Goal: Task Accomplishment & Management: Manage account settings

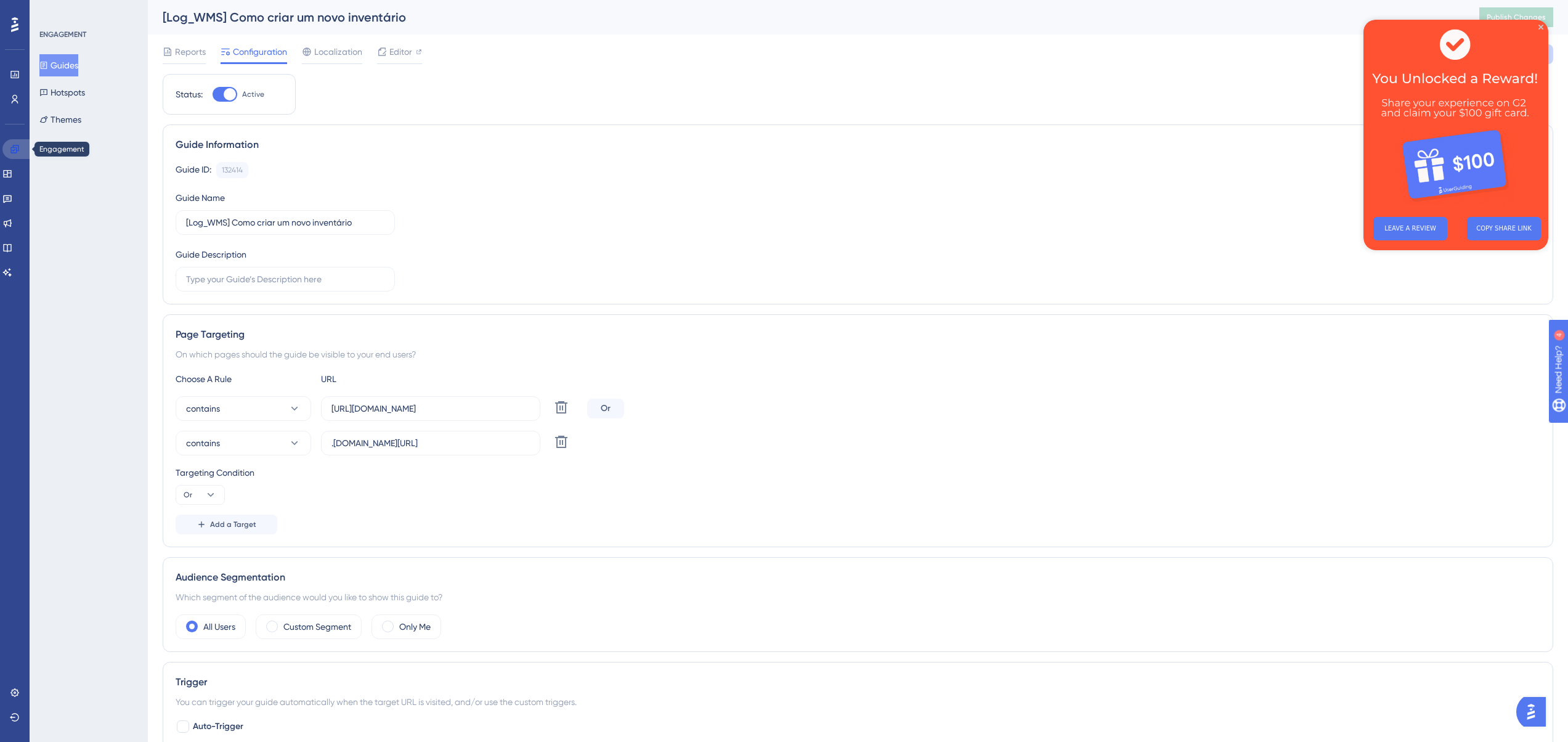
click at [11, 144] on icon at bounding box center [15, 149] width 10 height 10
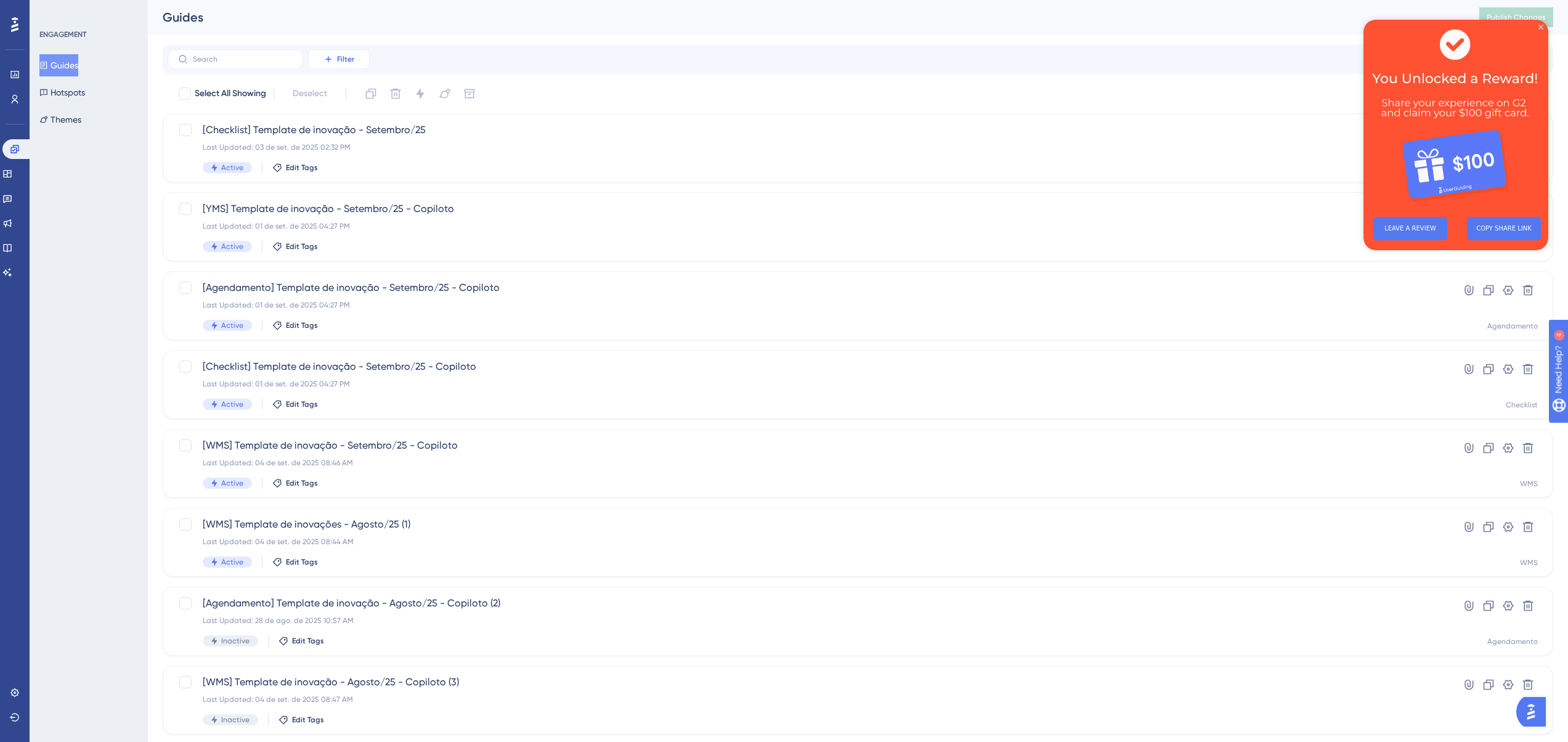
click at [344, 58] on span "Filter" at bounding box center [345, 59] width 17 height 10
click at [351, 148] on span "Containers" at bounding box center [347, 144] width 43 height 15
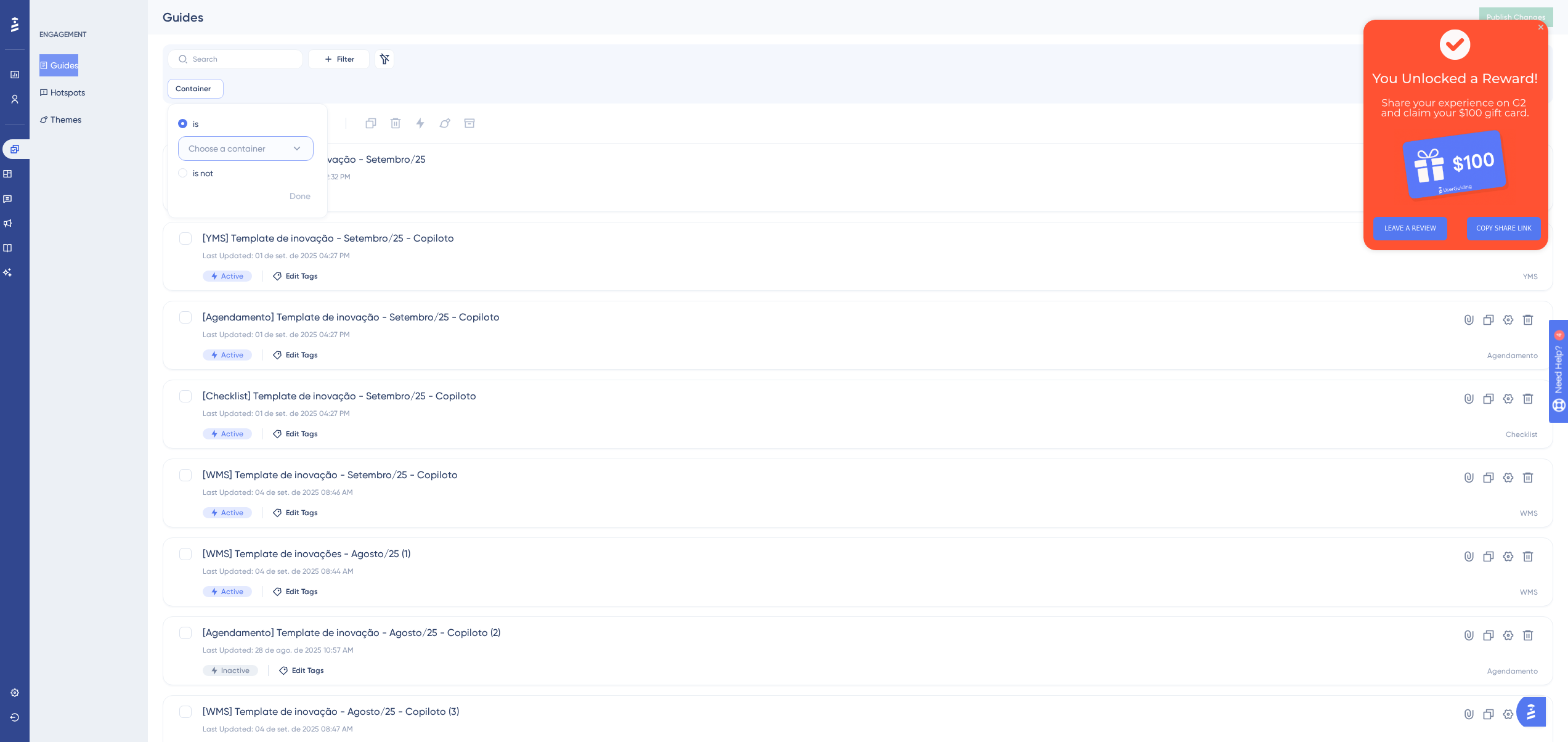
click at [291, 151] on icon at bounding box center [297, 148] width 12 height 12
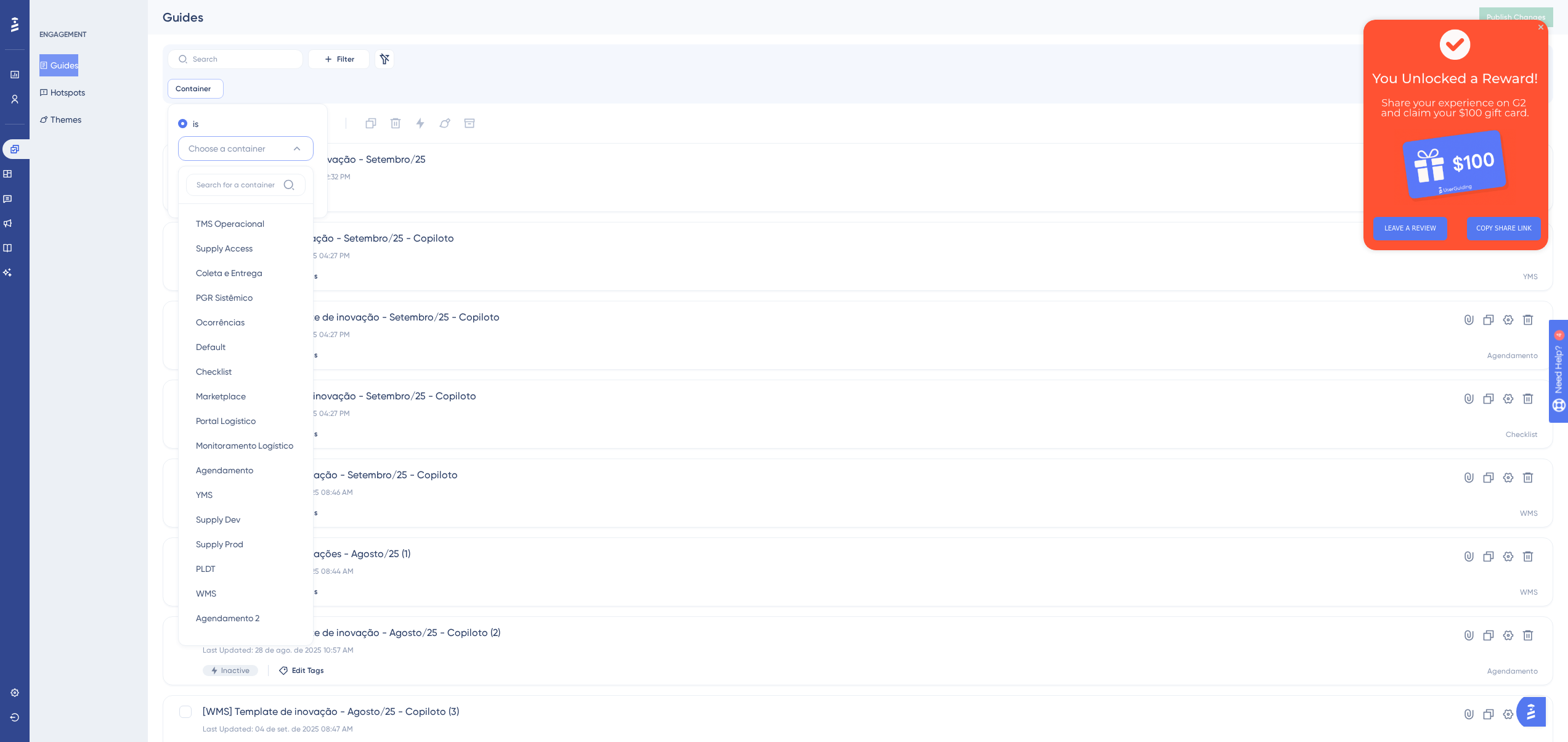
scroll to position [17, 0]
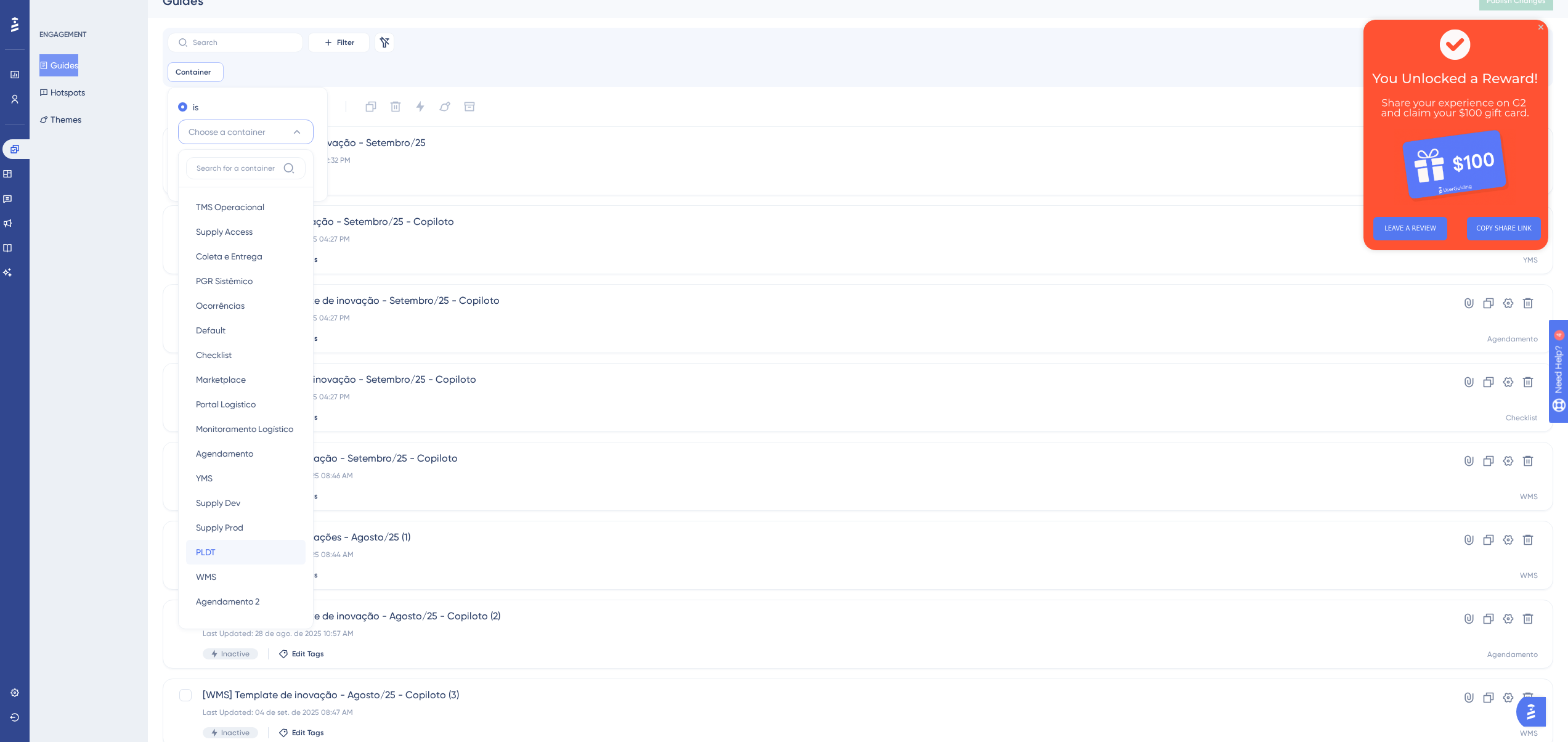
click at [243, 547] on div "PLDT PLDT" at bounding box center [246, 552] width 100 height 24
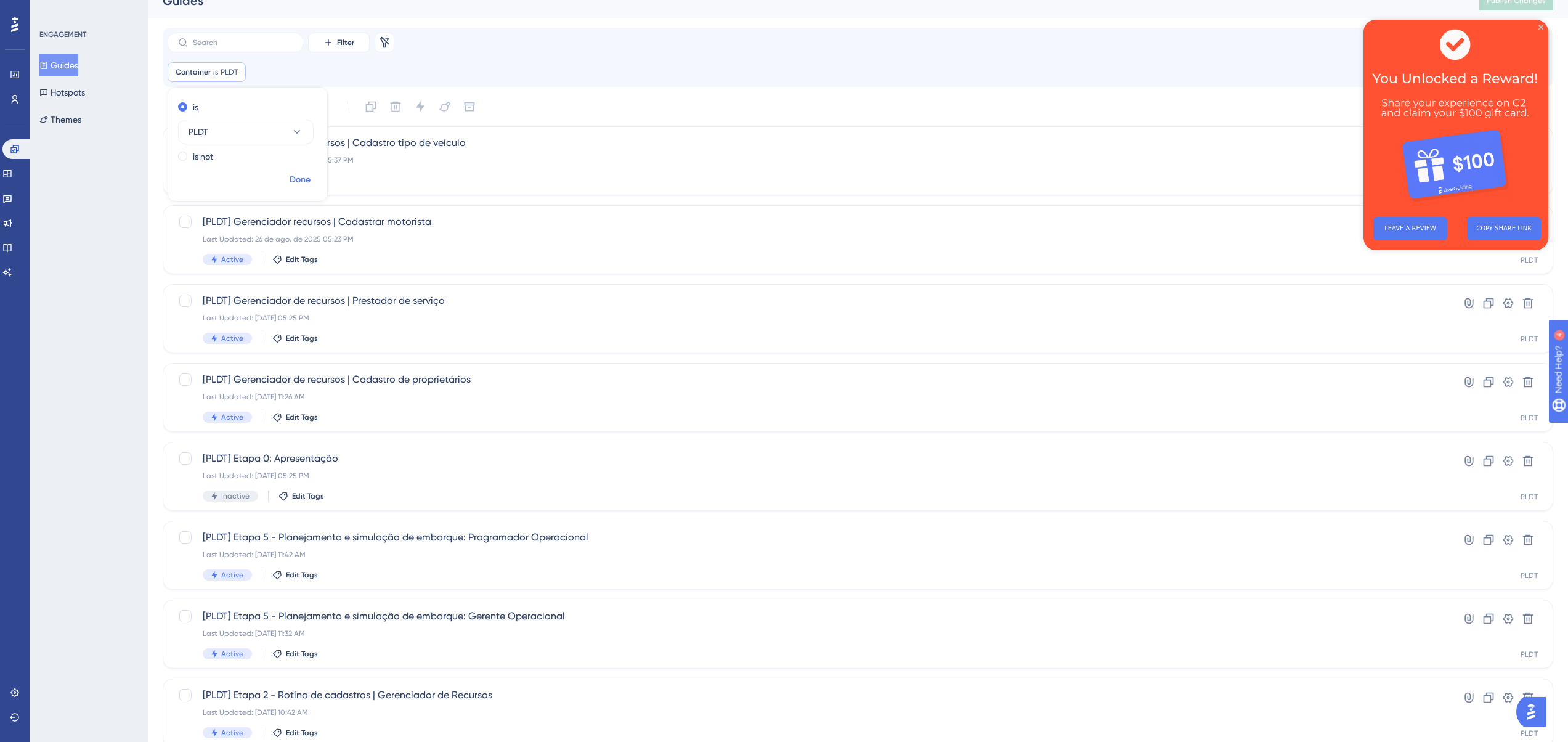
click at [295, 182] on span "Done" at bounding box center [300, 180] width 21 height 15
click at [1490, 384] on icon at bounding box center [1489, 382] width 12 height 12
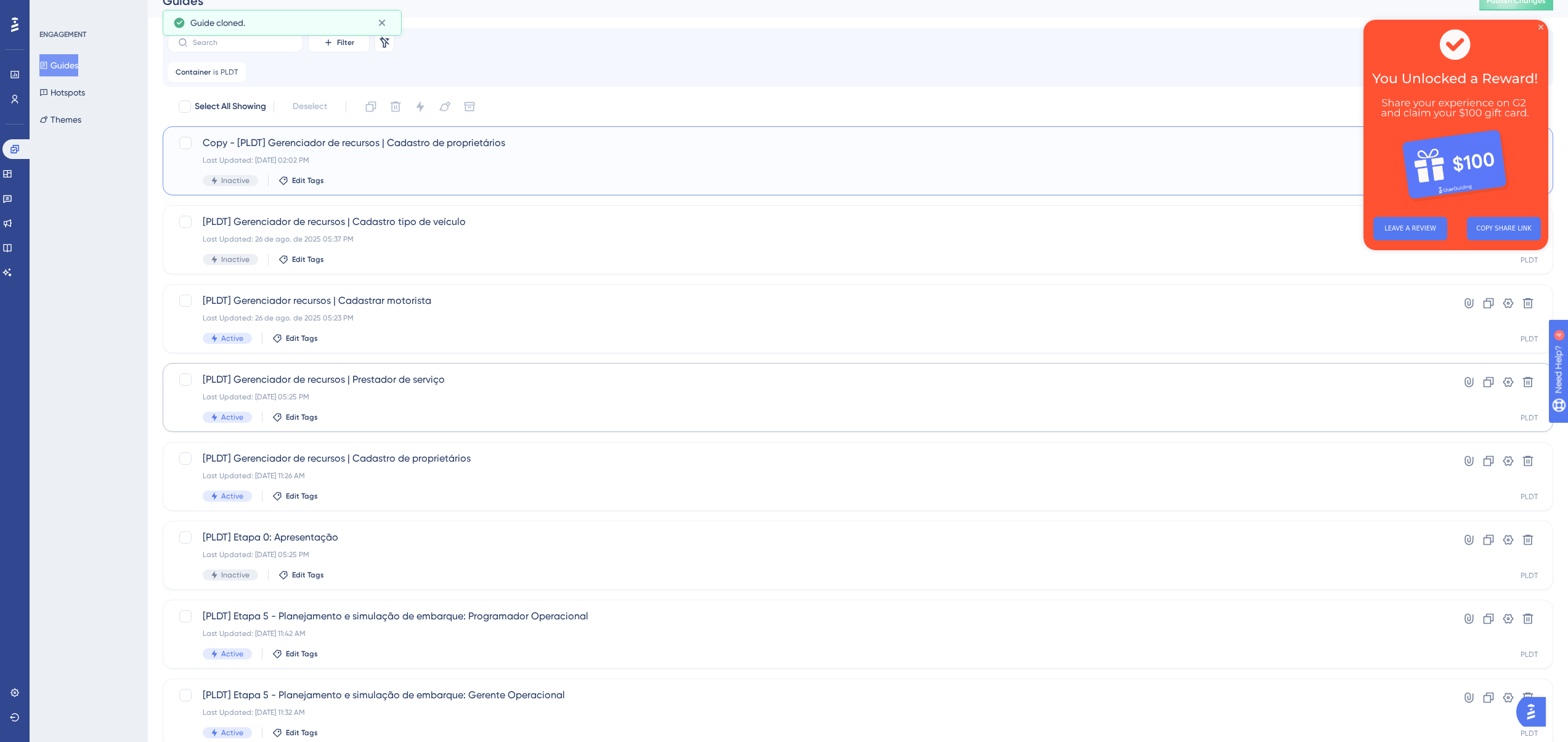
click at [349, 145] on span "Copy - [PLDT] Gerenciador de recursos | Cadastro de proprietários" at bounding box center [808, 143] width 1212 height 15
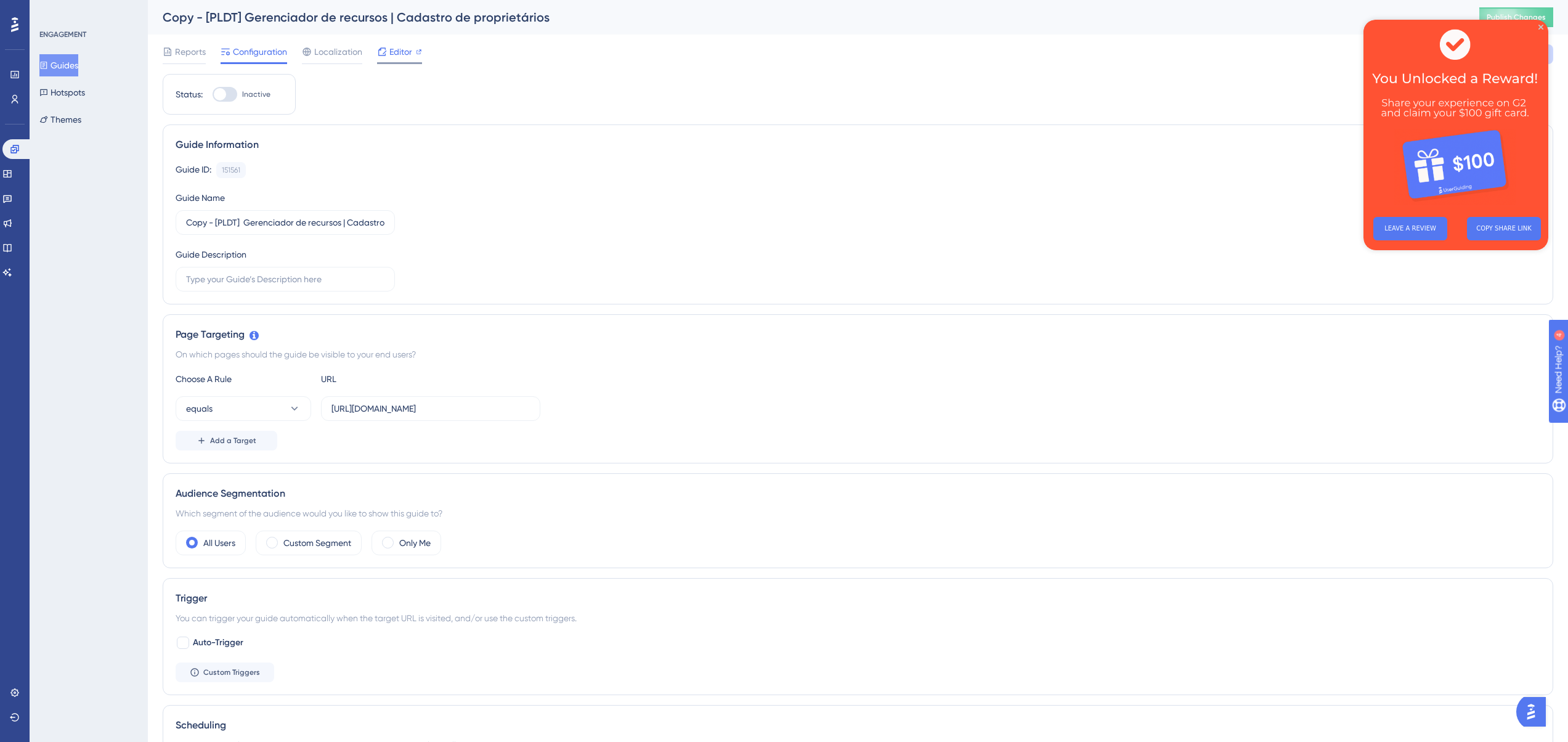
click at [405, 49] on span "Editor" at bounding box center [401, 52] width 23 height 15
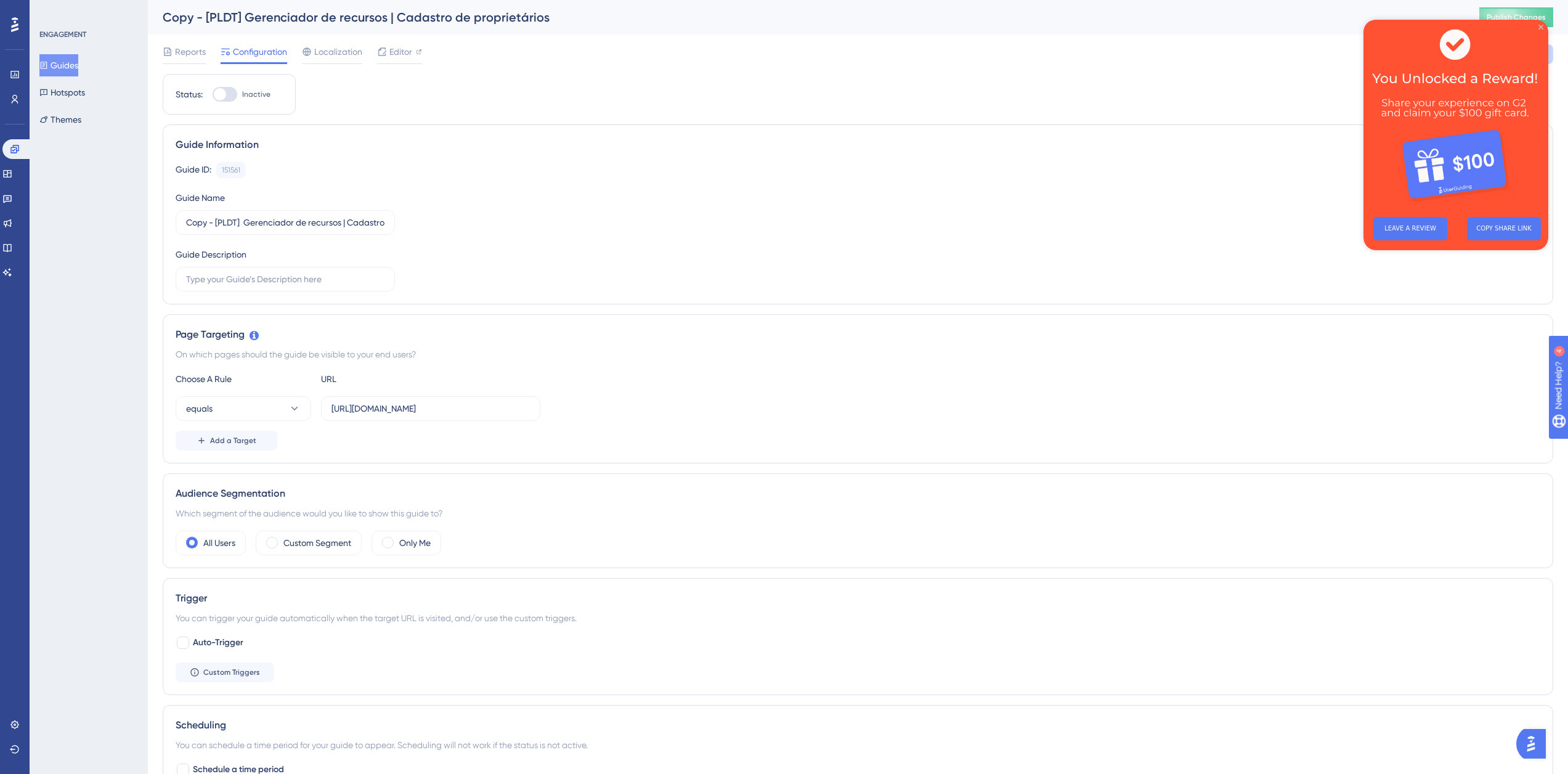
click at [1543, 27] on icon "Close Preview" at bounding box center [1541, 27] width 5 height 5
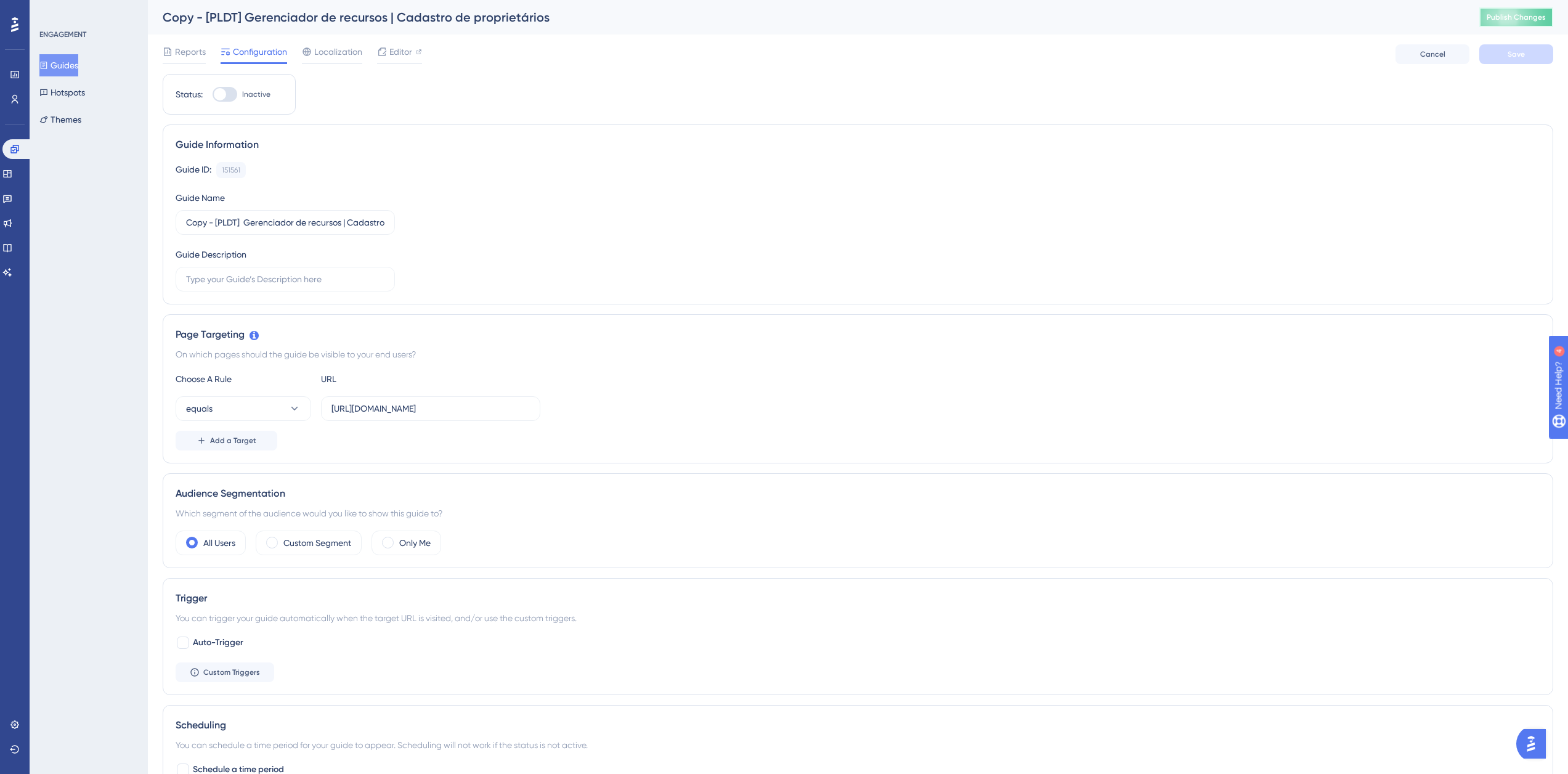
click at [1527, 17] on span "Publish Changes" at bounding box center [1516, 17] width 59 height 10
click at [385, 26] on div "Copy - [PLDT] Gerenciador de recursos | Cadastro de proprietários Publish Chang…" at bounding box center [858, 17] width 1420 height 35
click at [243, 94] on span "Inactive" at bounding box center [256, 94] width 28 height 10
click at [212, 94] on input "Inactive" at bounding box center [212, 94] width 1 height 1
checkbox input "true"
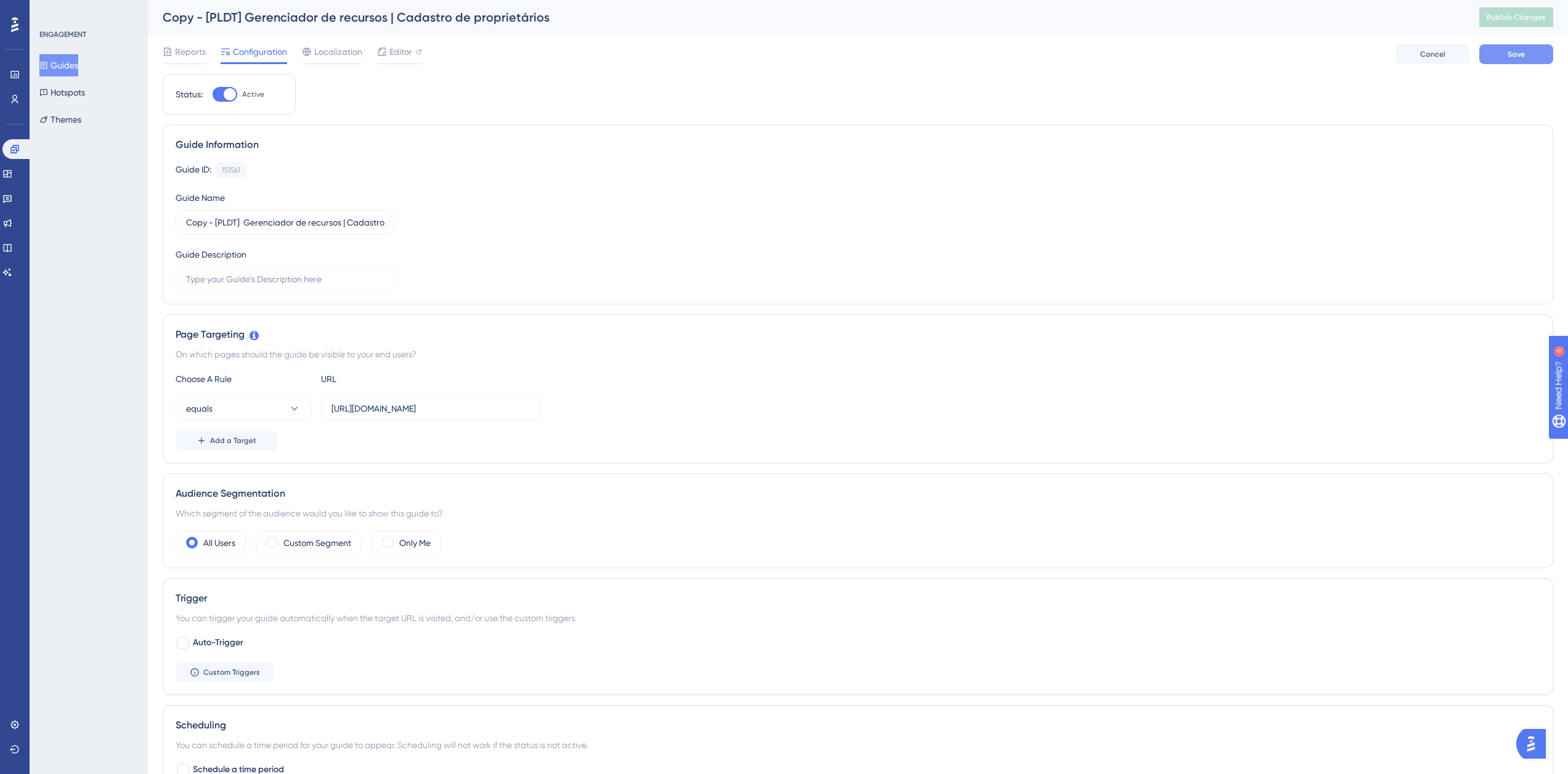
click at [1505, 61] on button "Save" at bounding box center [1516, 54] width 74 height 19
click at [384, 20] on icon at bounding box center [382, 23] width 6 height 6
click at [12, 167] on link at bounding box center [7, 173] width 10 height 19
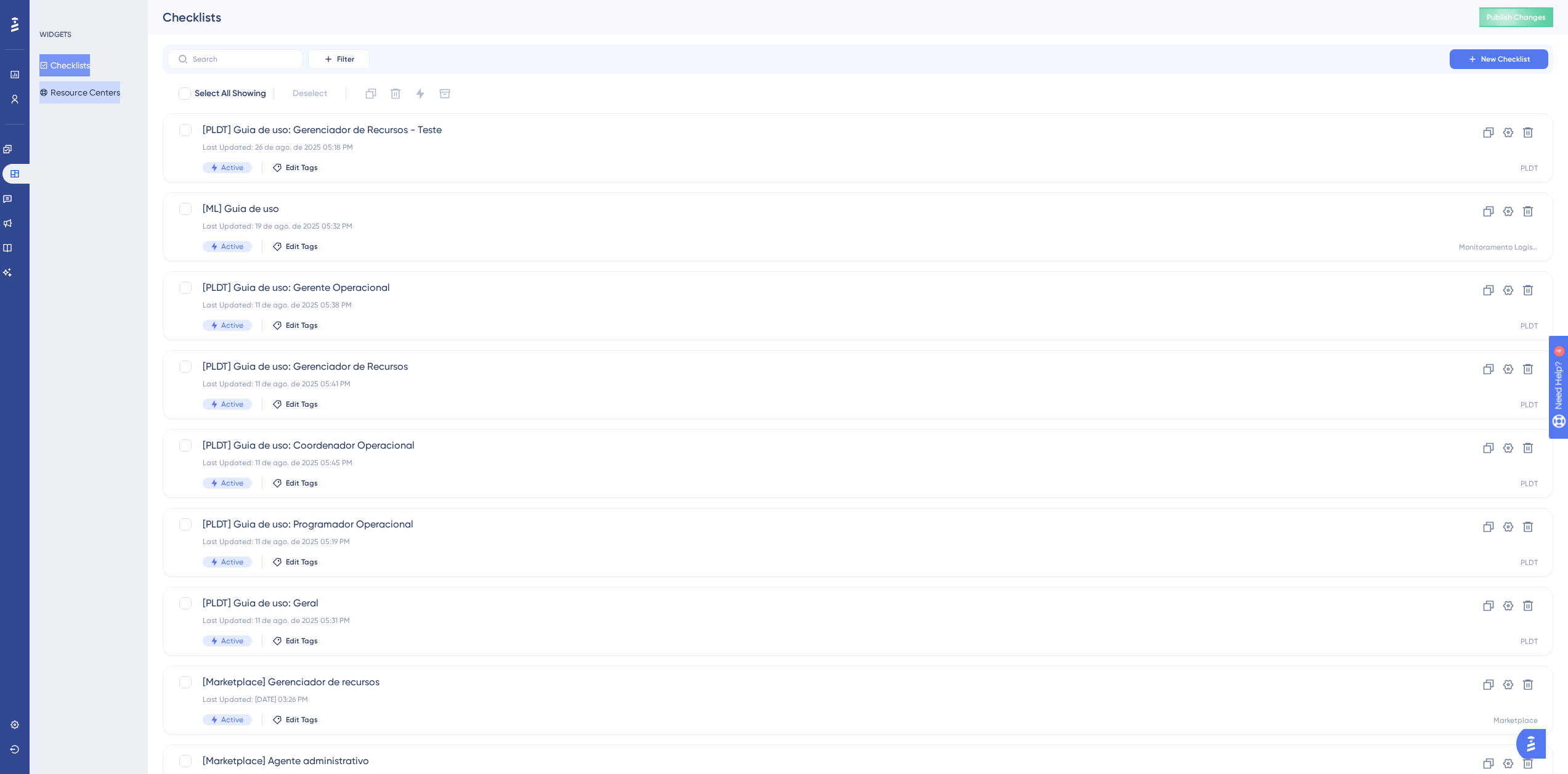
click at [84, 94] on button "Resource Centers" at bounding box center [80, 92] width 81 height 22
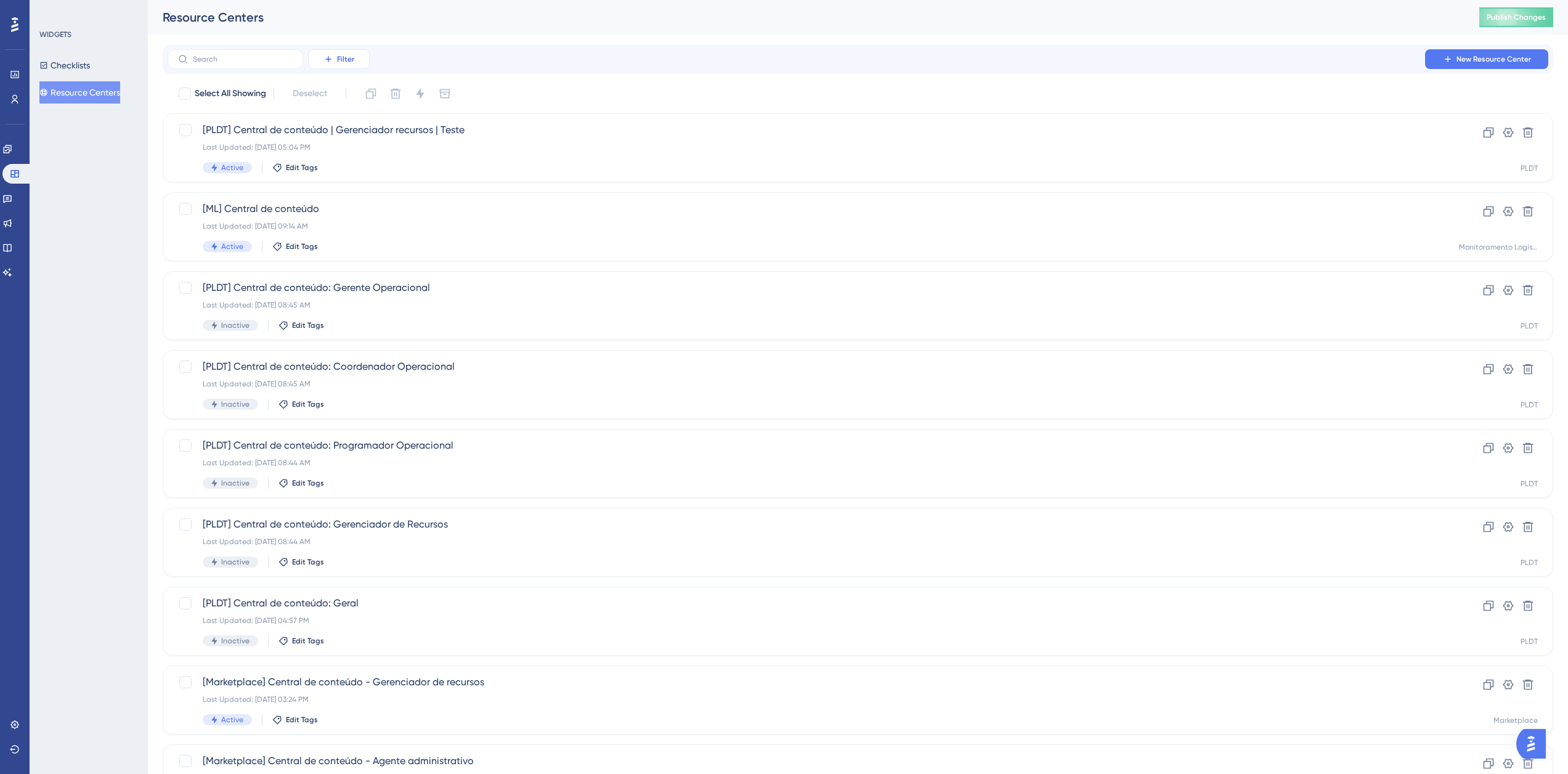
click at [343, 62] on span "Filter" at bounding box center [345, 59] width 17 height 10
click at [337, 140] on span "Containers" at bounding box center [347, 143] width 43 height 15
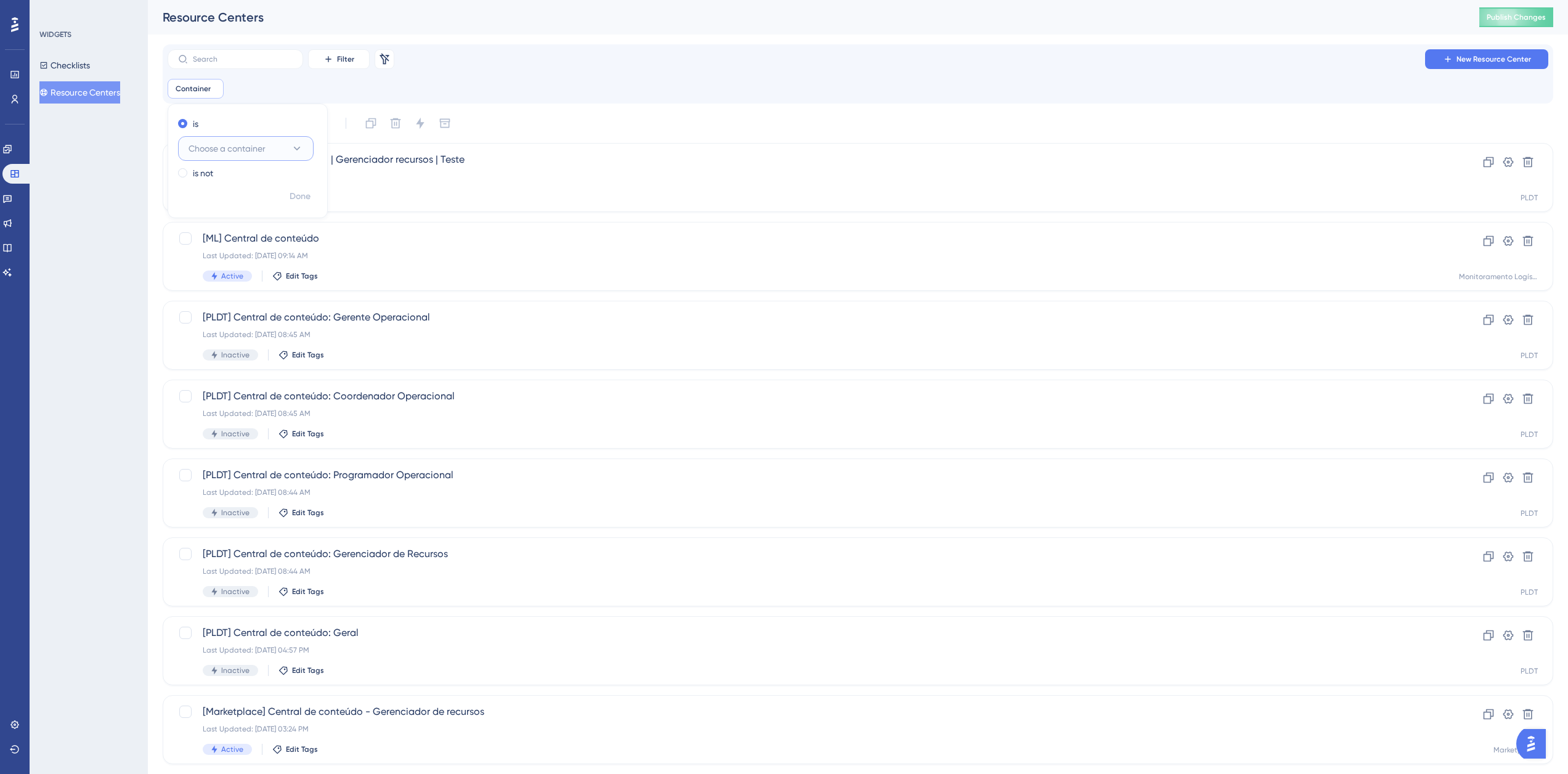
click at [282, 148] on button "Choose a container" at bounding box center [246, 148] width 135 height 24
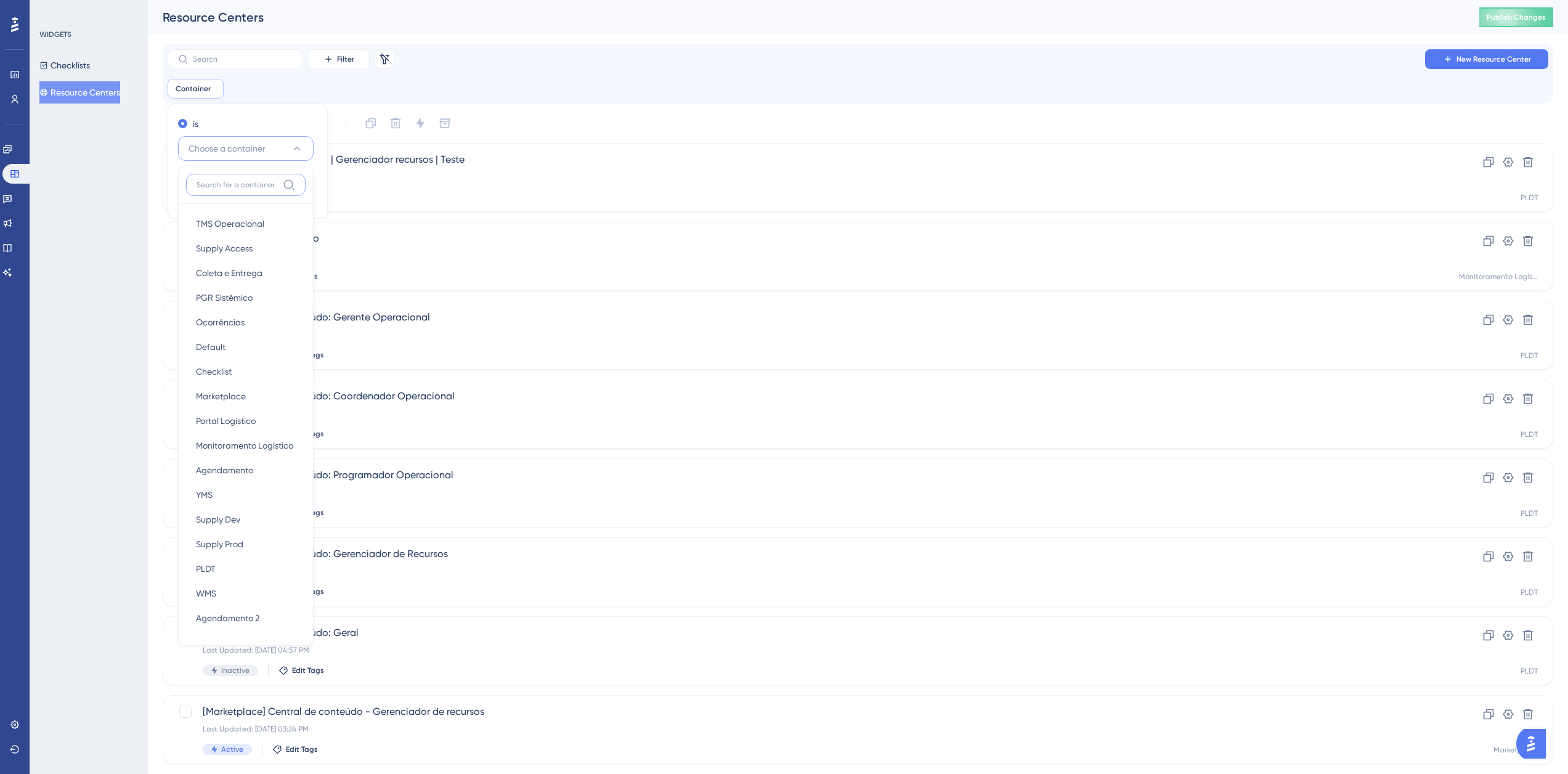
scroll to position [15, 0]
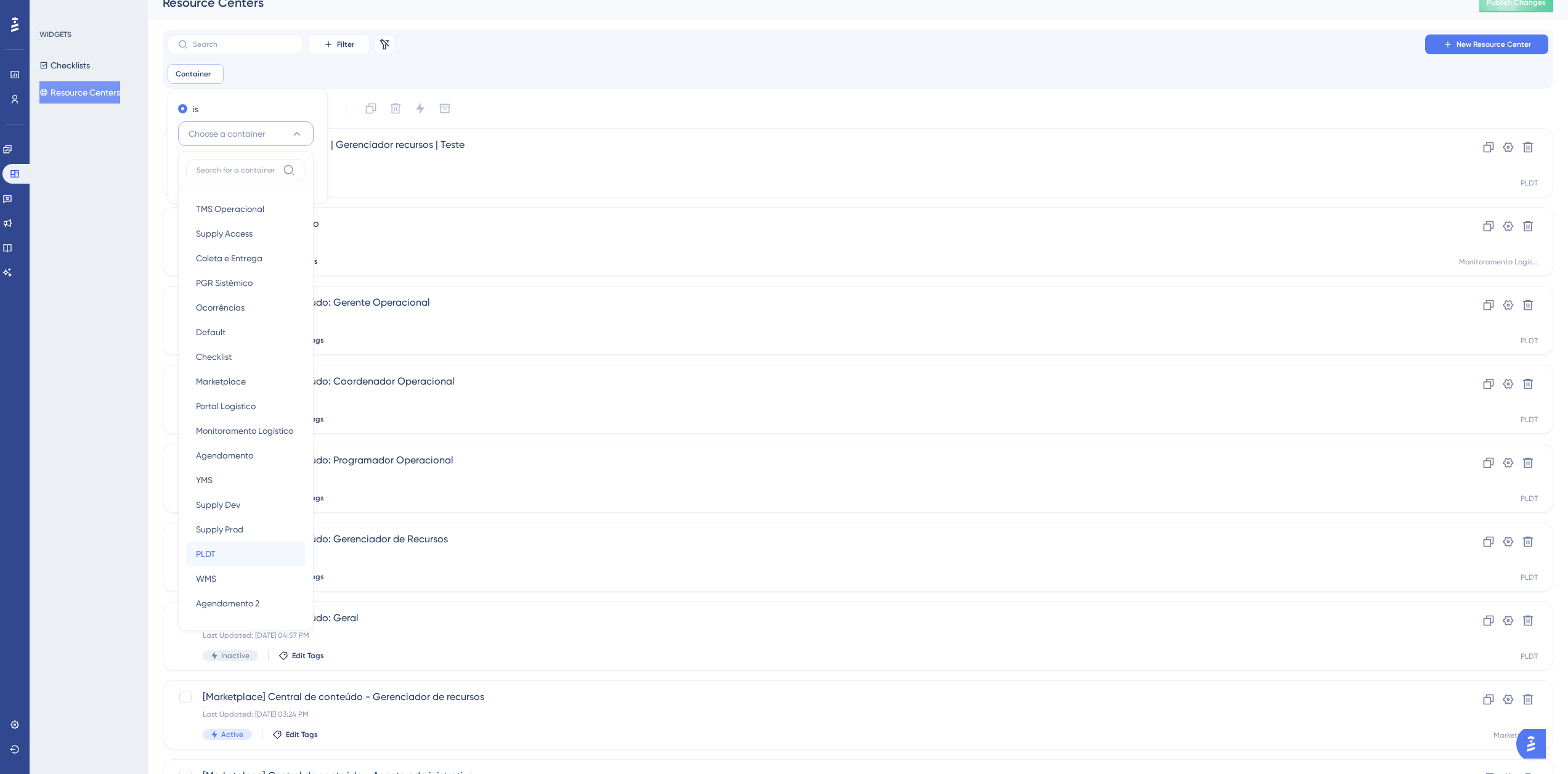
click at [217, 558] on div "PLDT PLDT" at bounding box center [246, 554] width 100 height 24
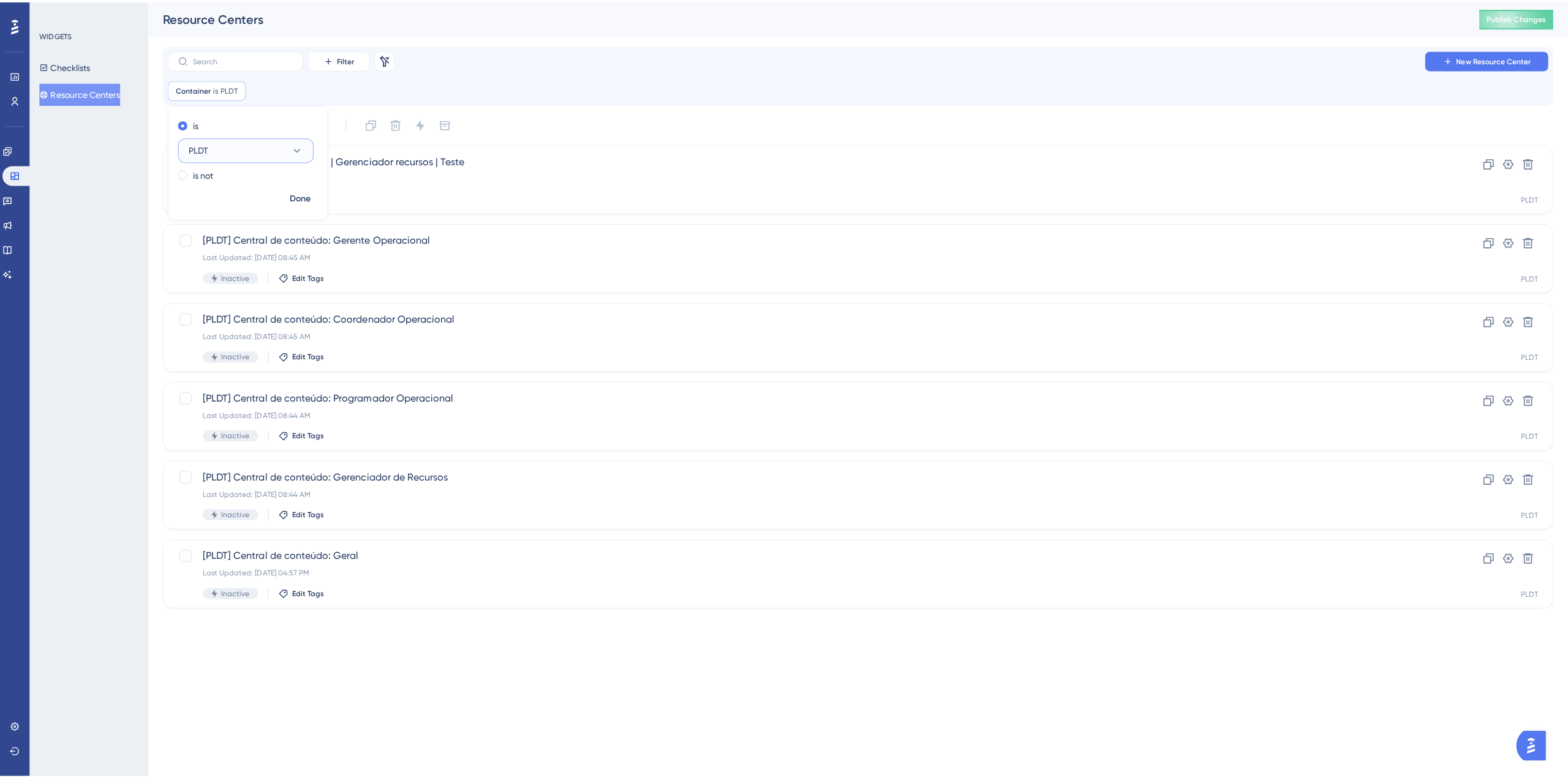
scroll to position [0, 0]
click at [300, 198] on span "Done" at bounding box center [298, 195] width 21 height 14
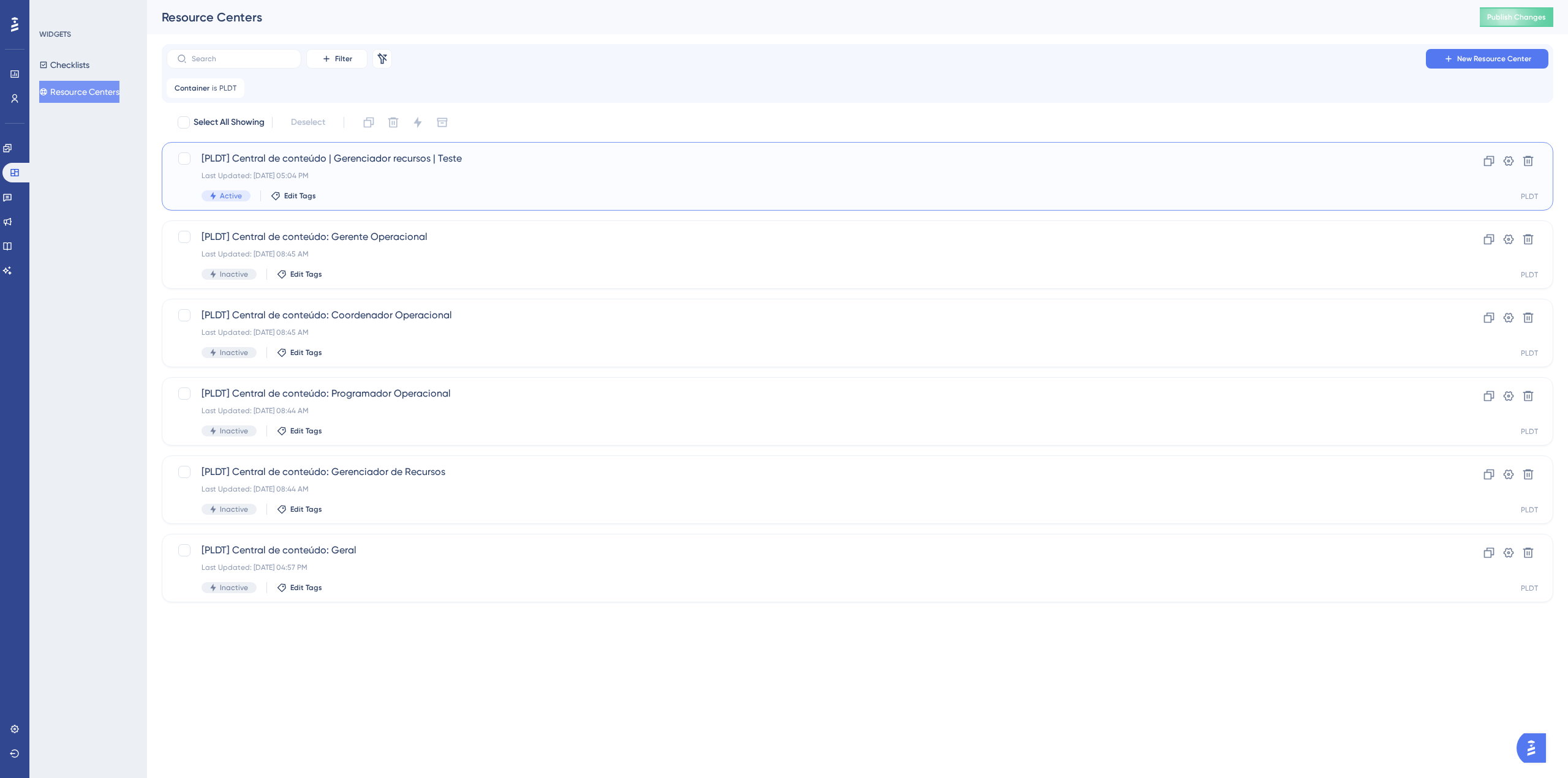
click at [410, 162] on span "[PLDT] Central de conteúdo | Gerenciador recursos | Teste" at bounding box center [808, 159] width 1214 height 14
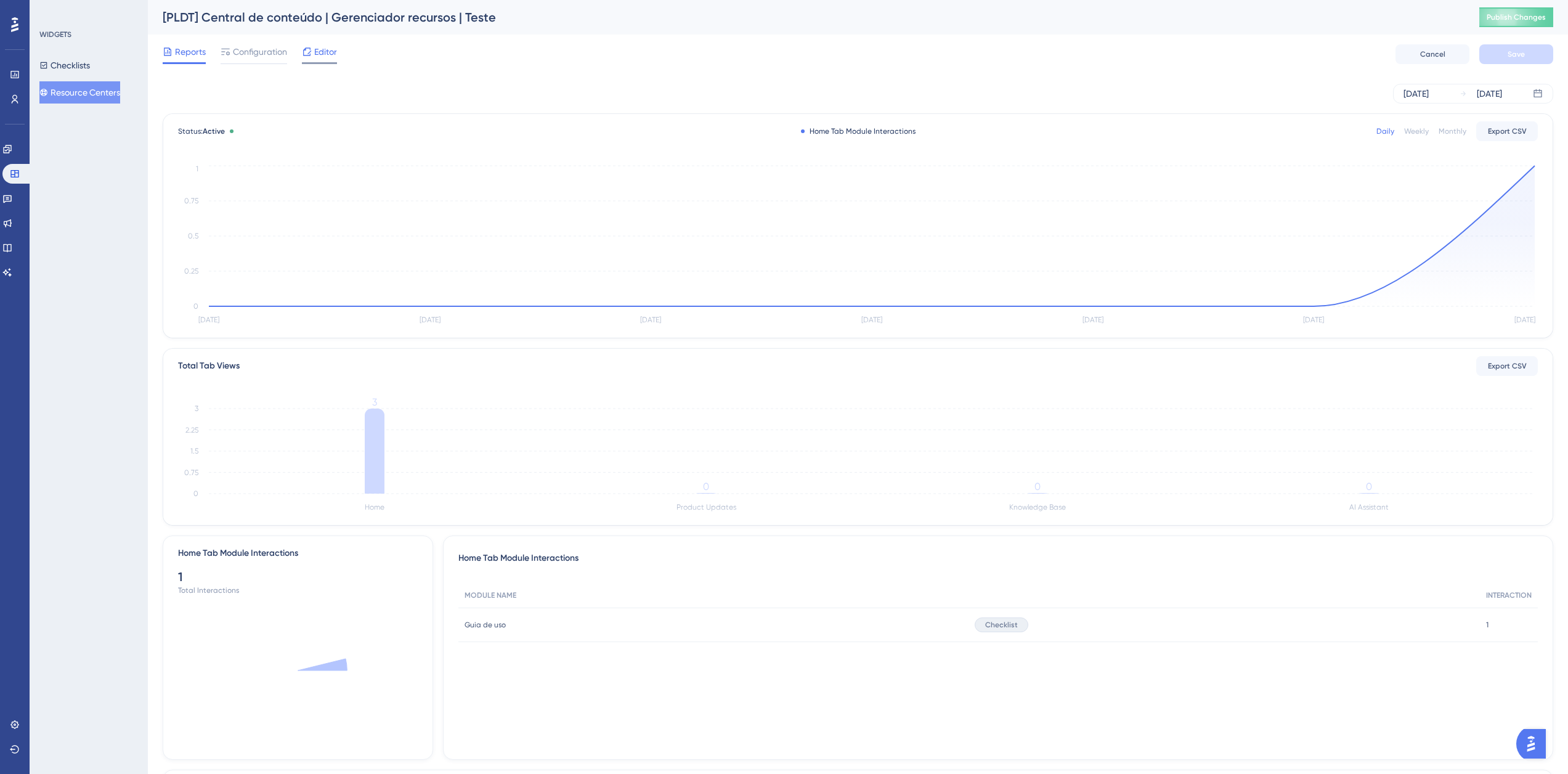
click at [324, 53] on span "Editor" at bounding box center [326, 52] width 23 height 15
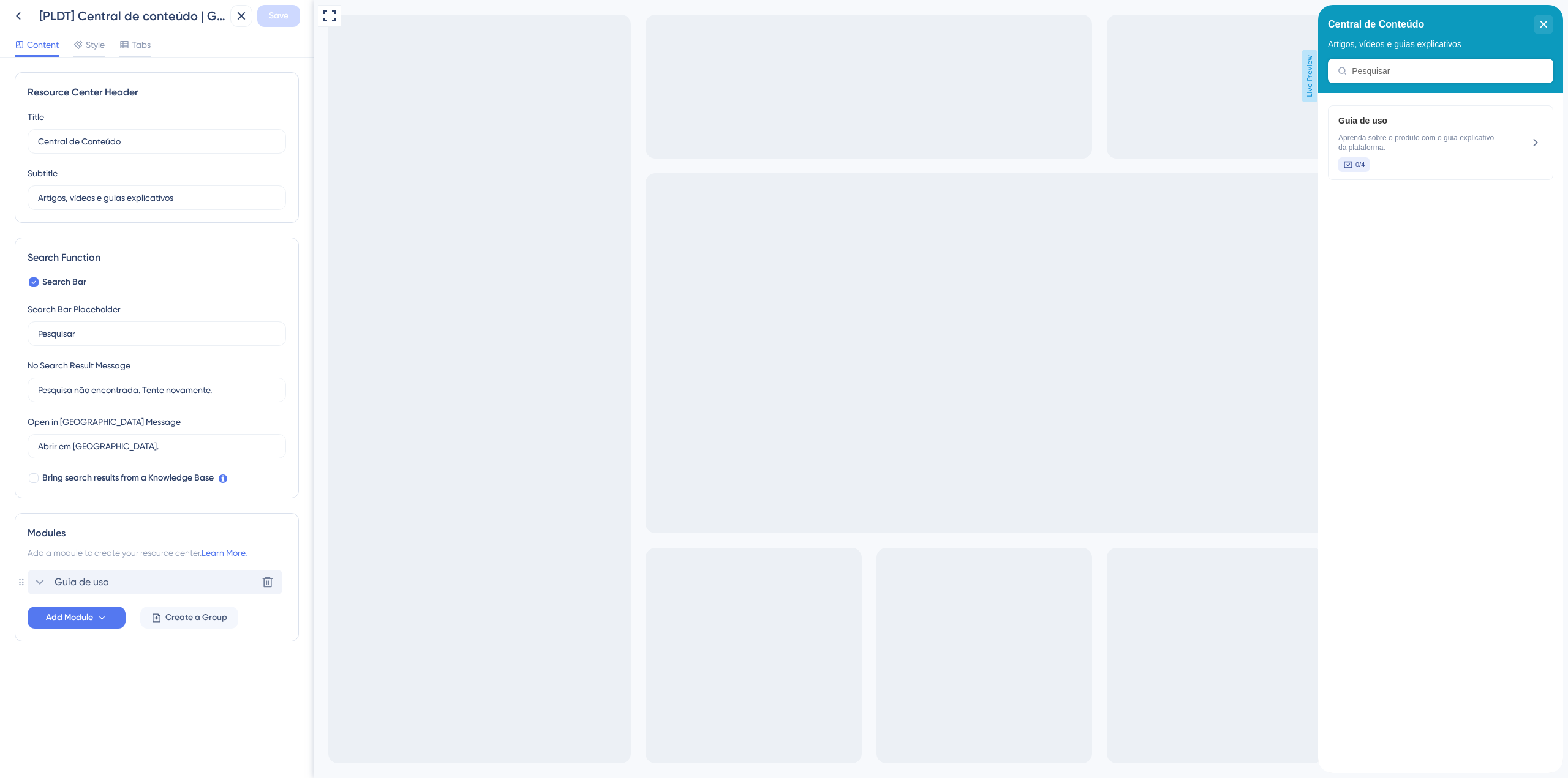
click at [118, 584] on div "Guia de uso Delete" at bounding box center [155, 582] width 255 height 24
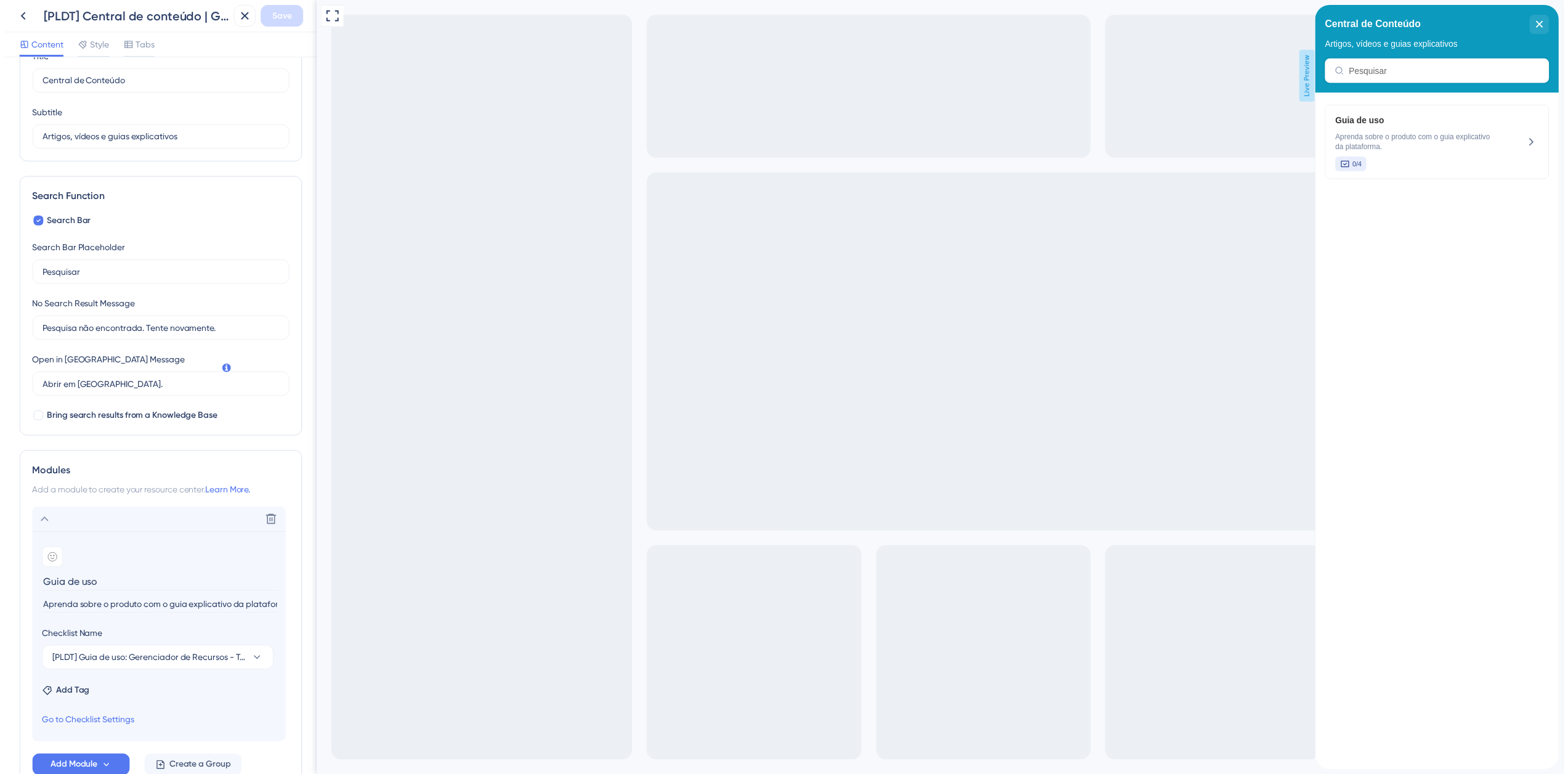
scroll to position [139, 0]
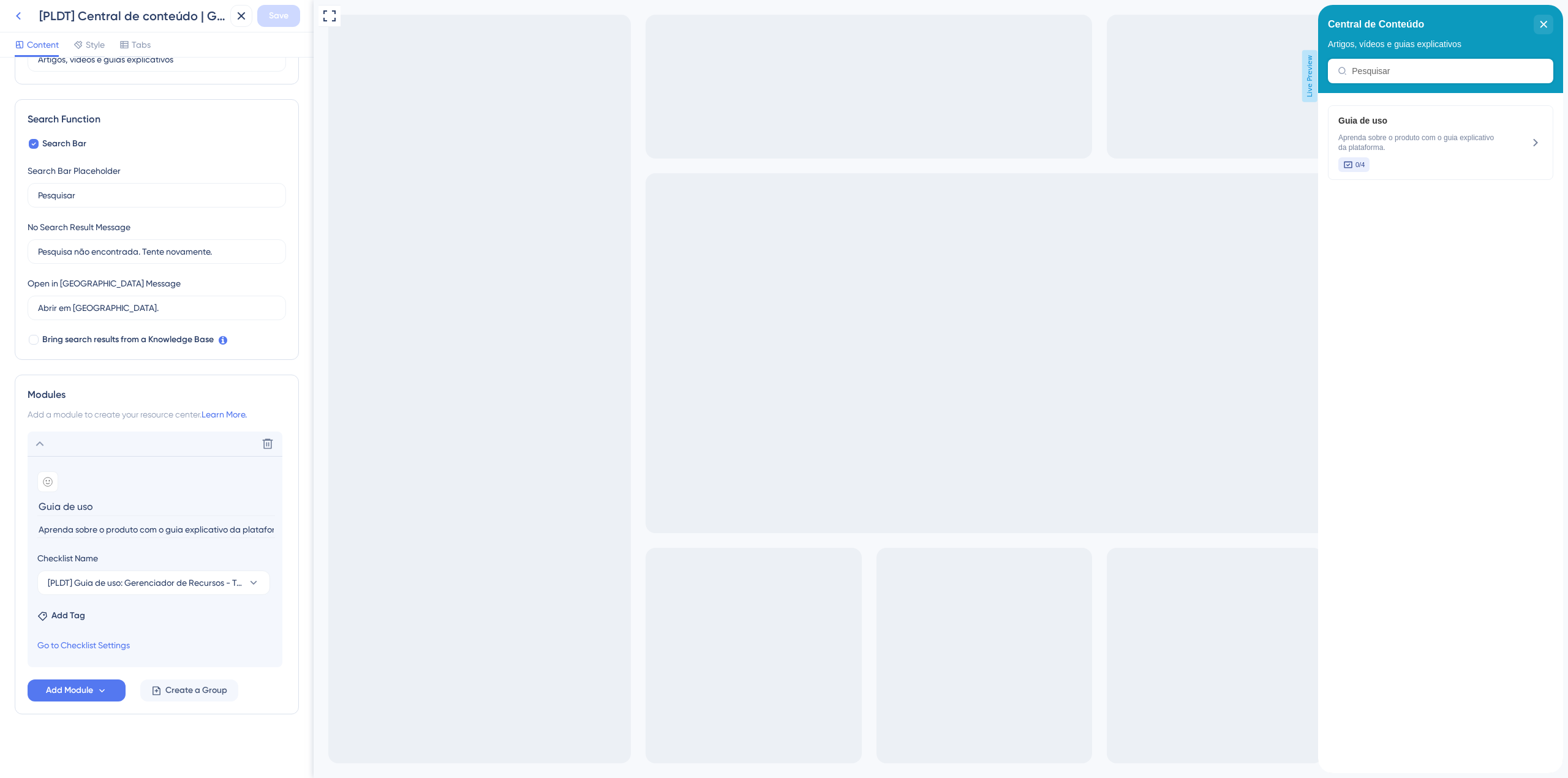
click at [21, 11] on icon at bounding box center [19, 16] width 15 height 14
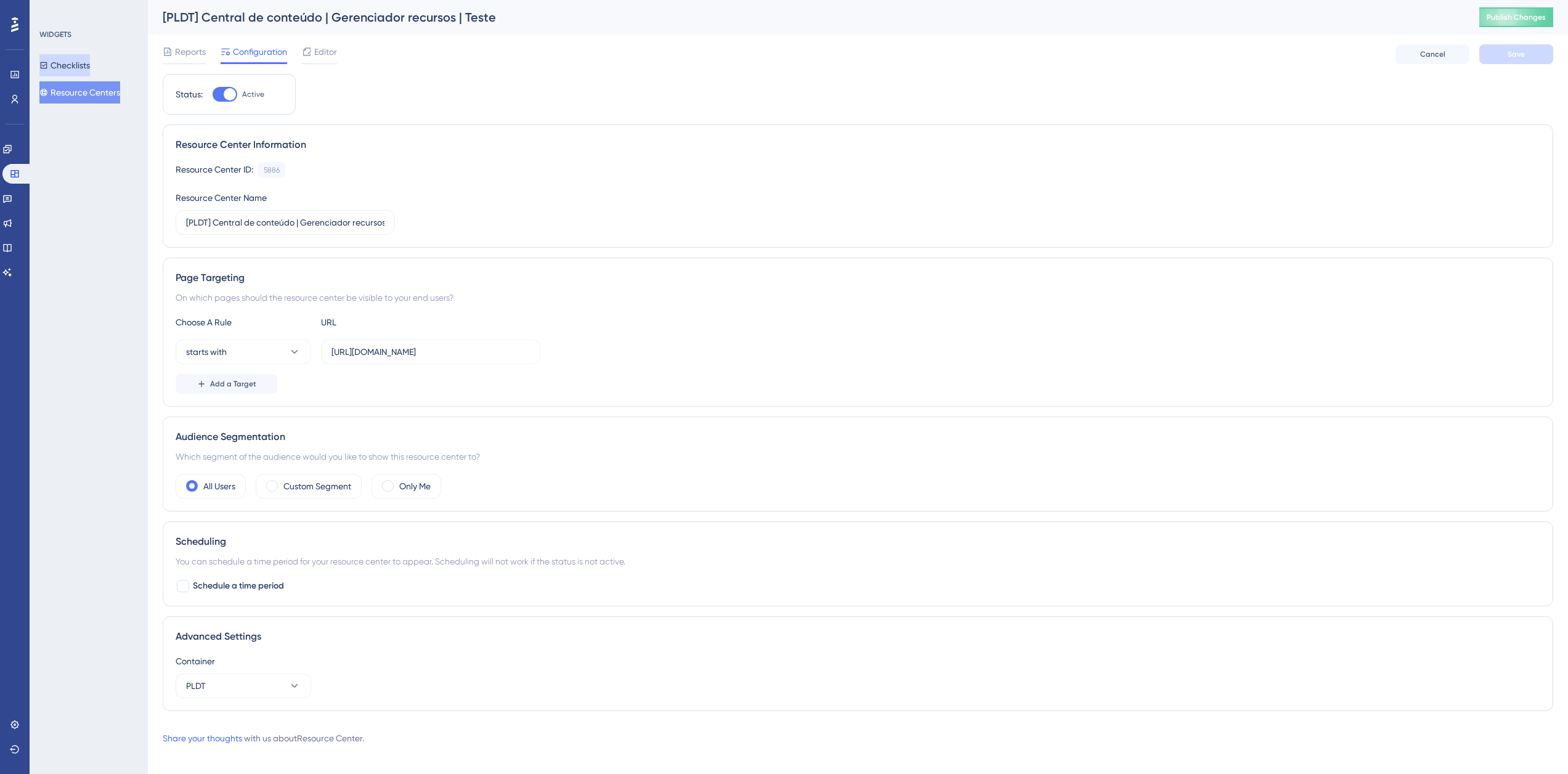
click at [69, 66] on button "Checklists" at bounding box center [65, 65] width 50 height 22
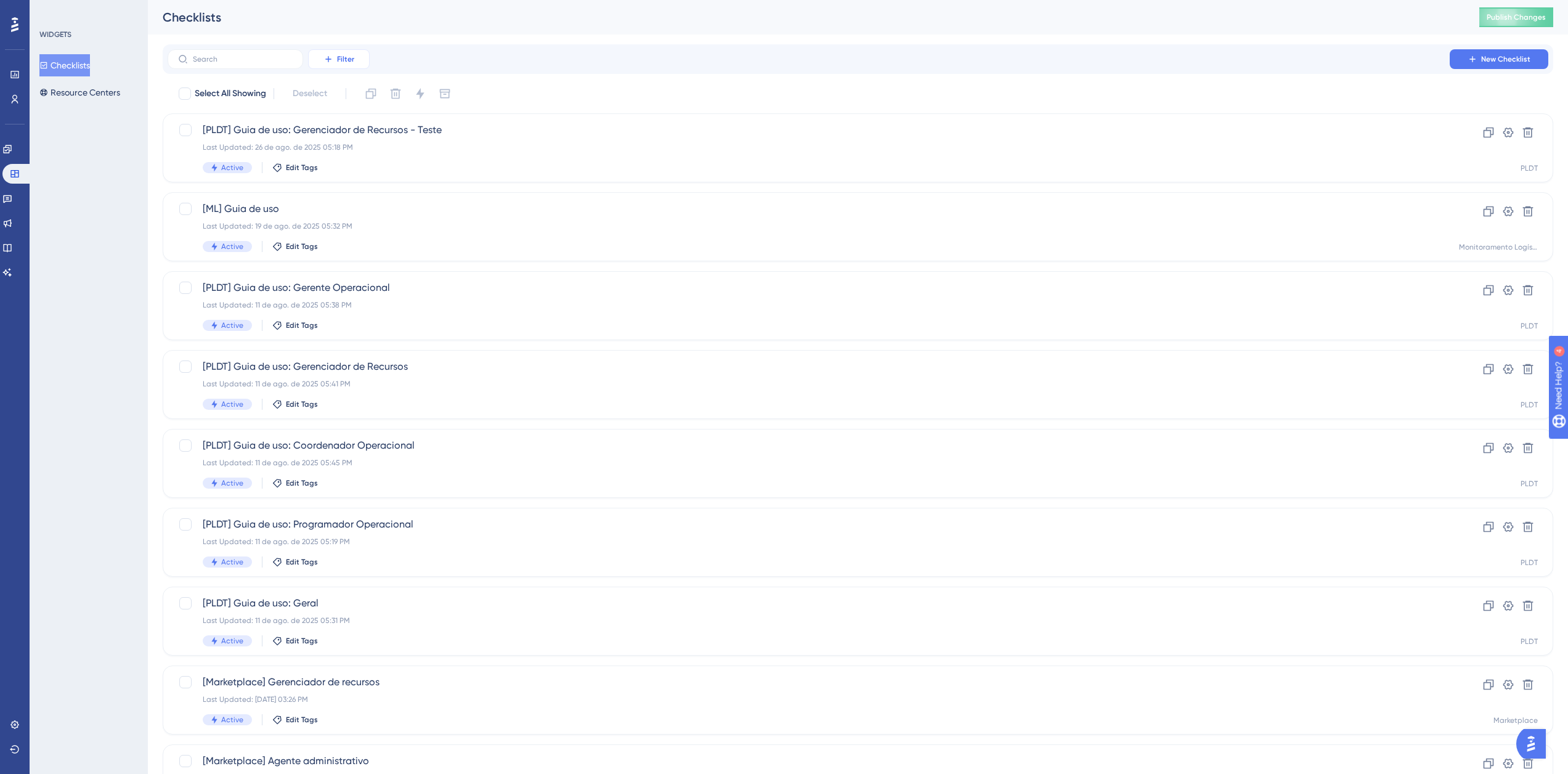
click at [329, 58] on icon at bounding box center [328, 58] width 6 height 6
click at [351, 148] on span "Containers" at bounding box center [347, 143] width 43 height 15
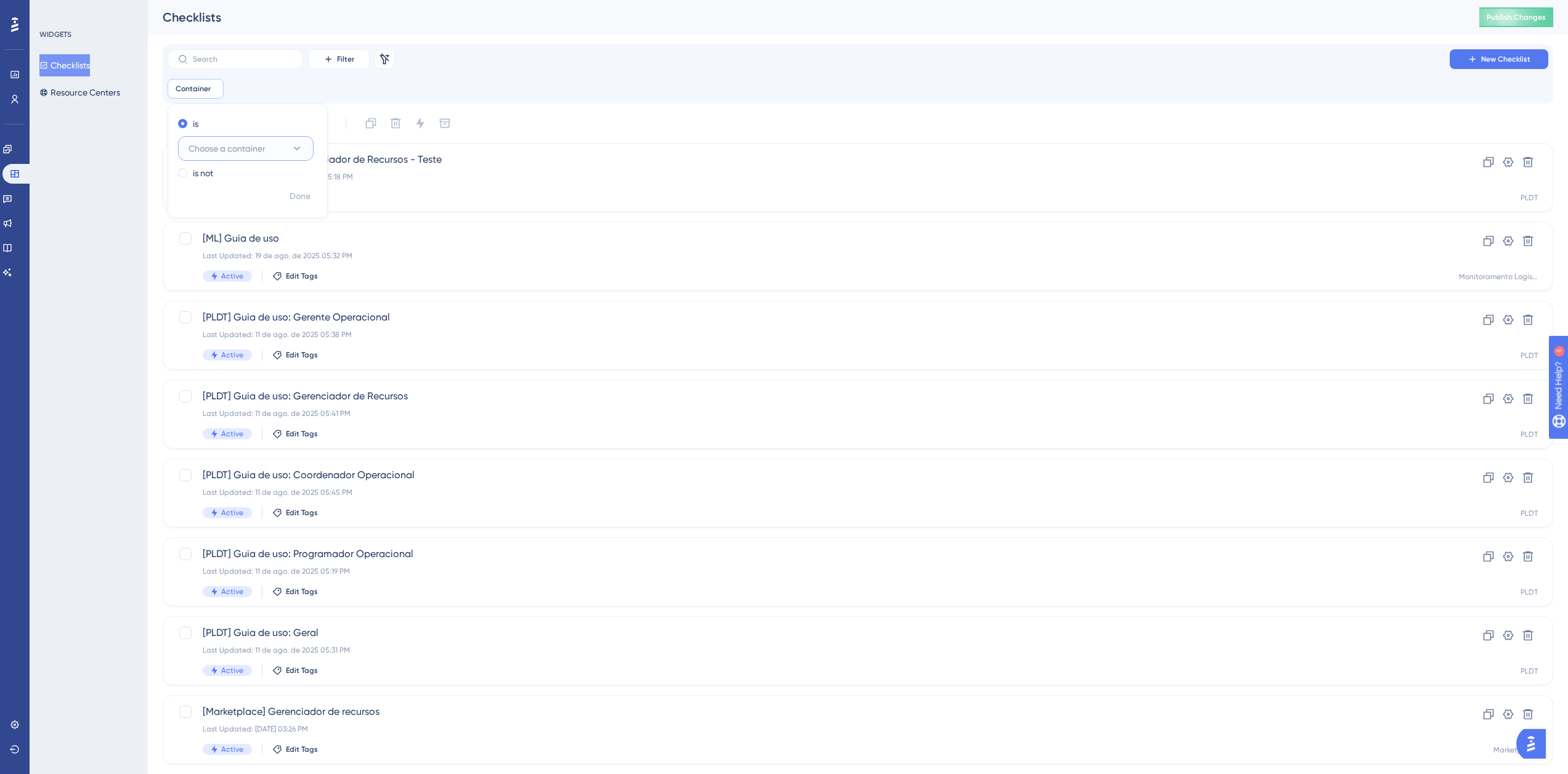
click at [281, 152] on button "Choose a container" at bounding box center [246, 148] width 135 height 24
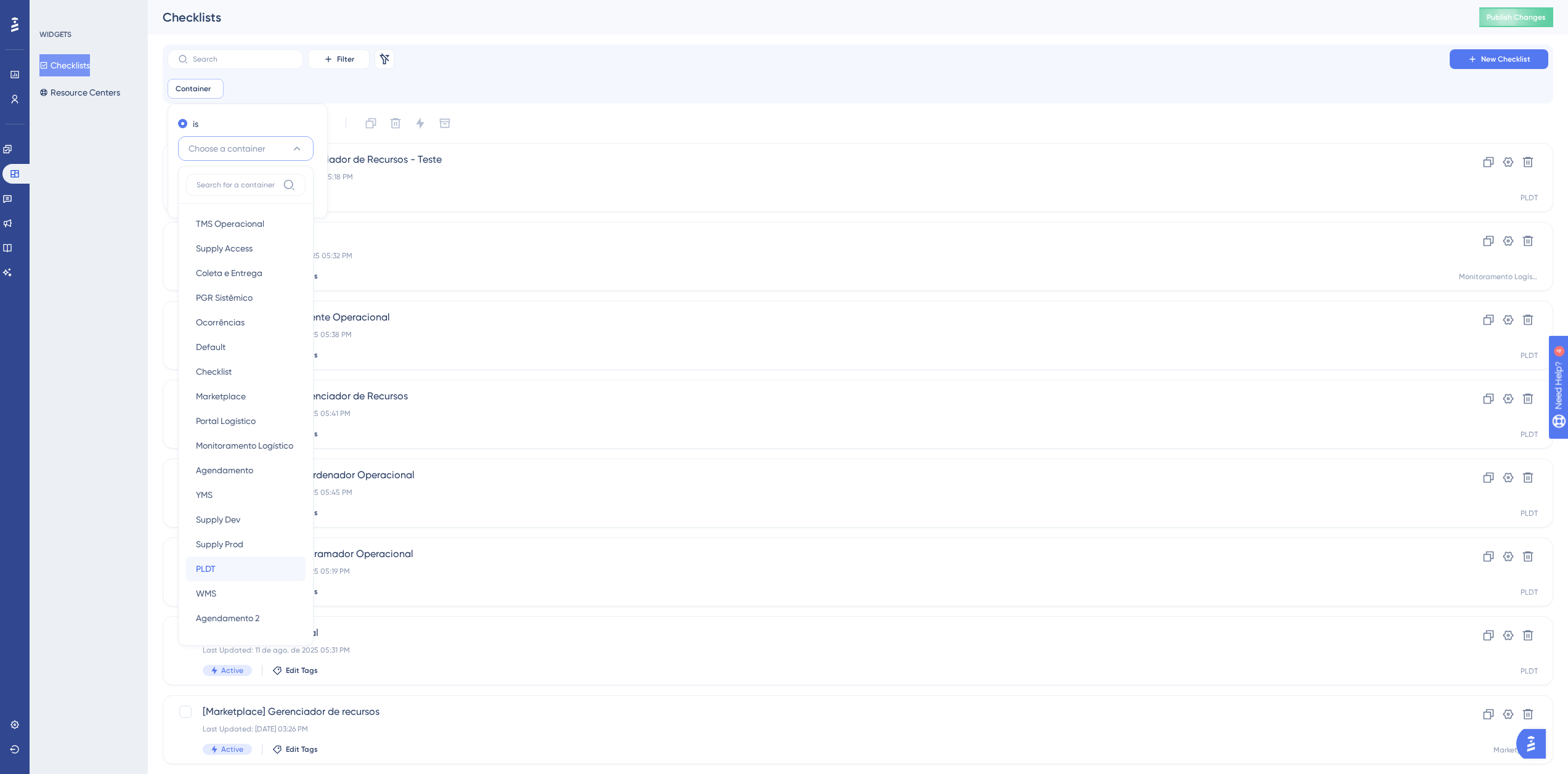
click at [230, 575] on div "PLDT PLDT" at bounding box center [246, 568] width 100 height 24
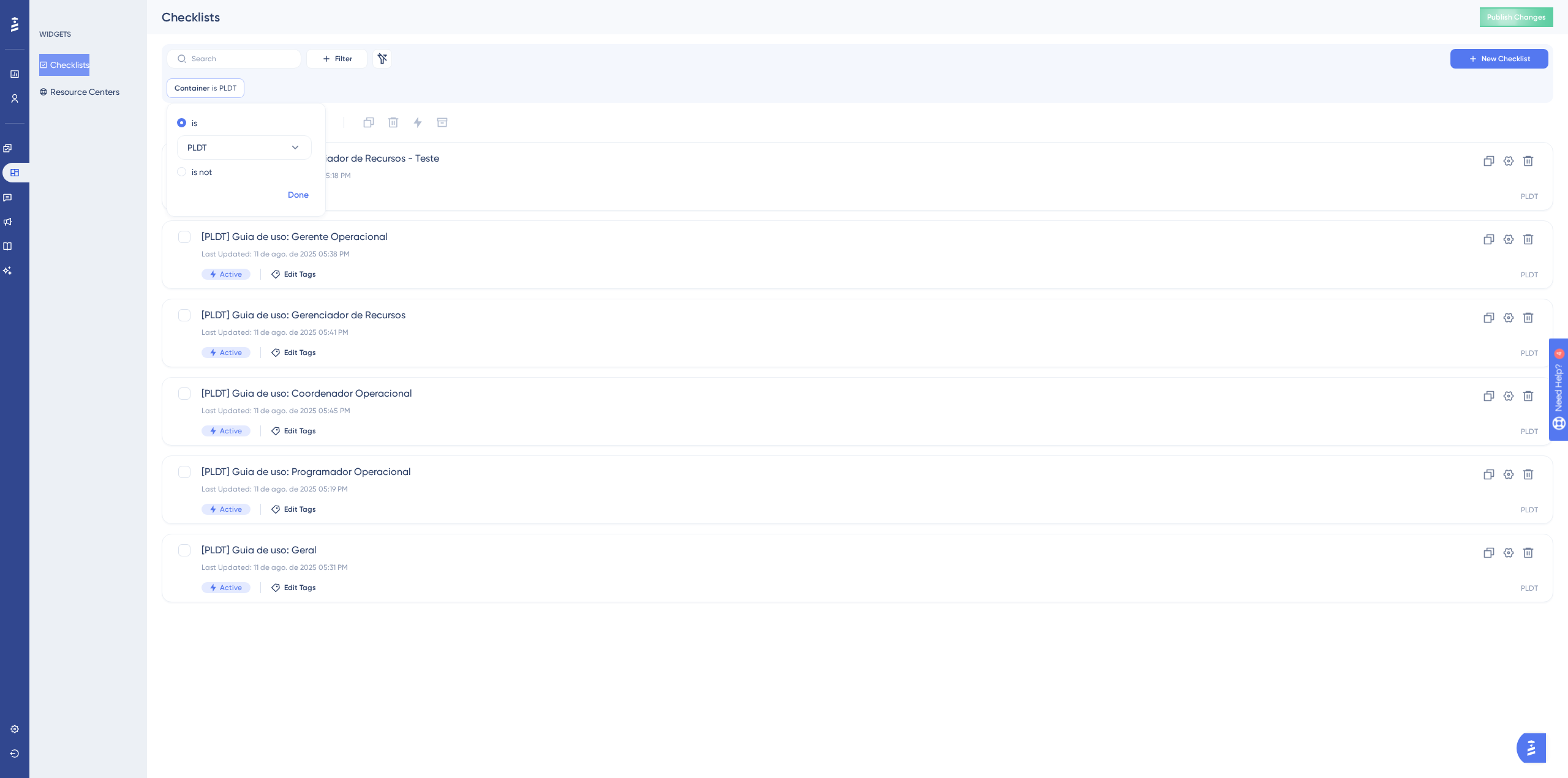
click at [295, 195] on span "Done" at bounding box center [298, 195] width 21 height 14
click at [372, 172] on div "Last Updated: 26 de ago. de 2025 05:18 PM" at bounding box center [808, 176] width 1214 height 10
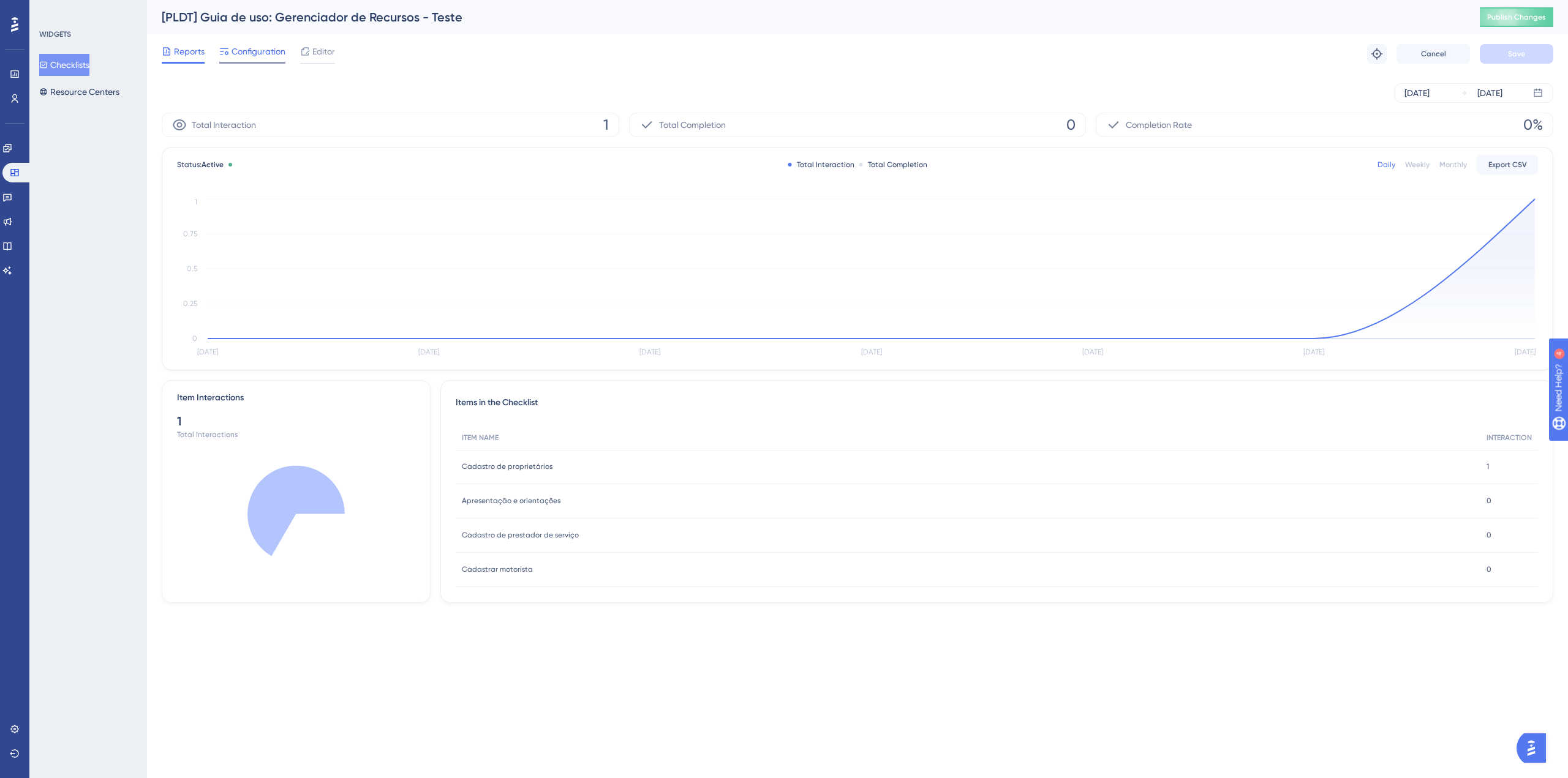
click at [251, 48] on span "Configuration" at bounding box center [258, 52] width 54 height 14
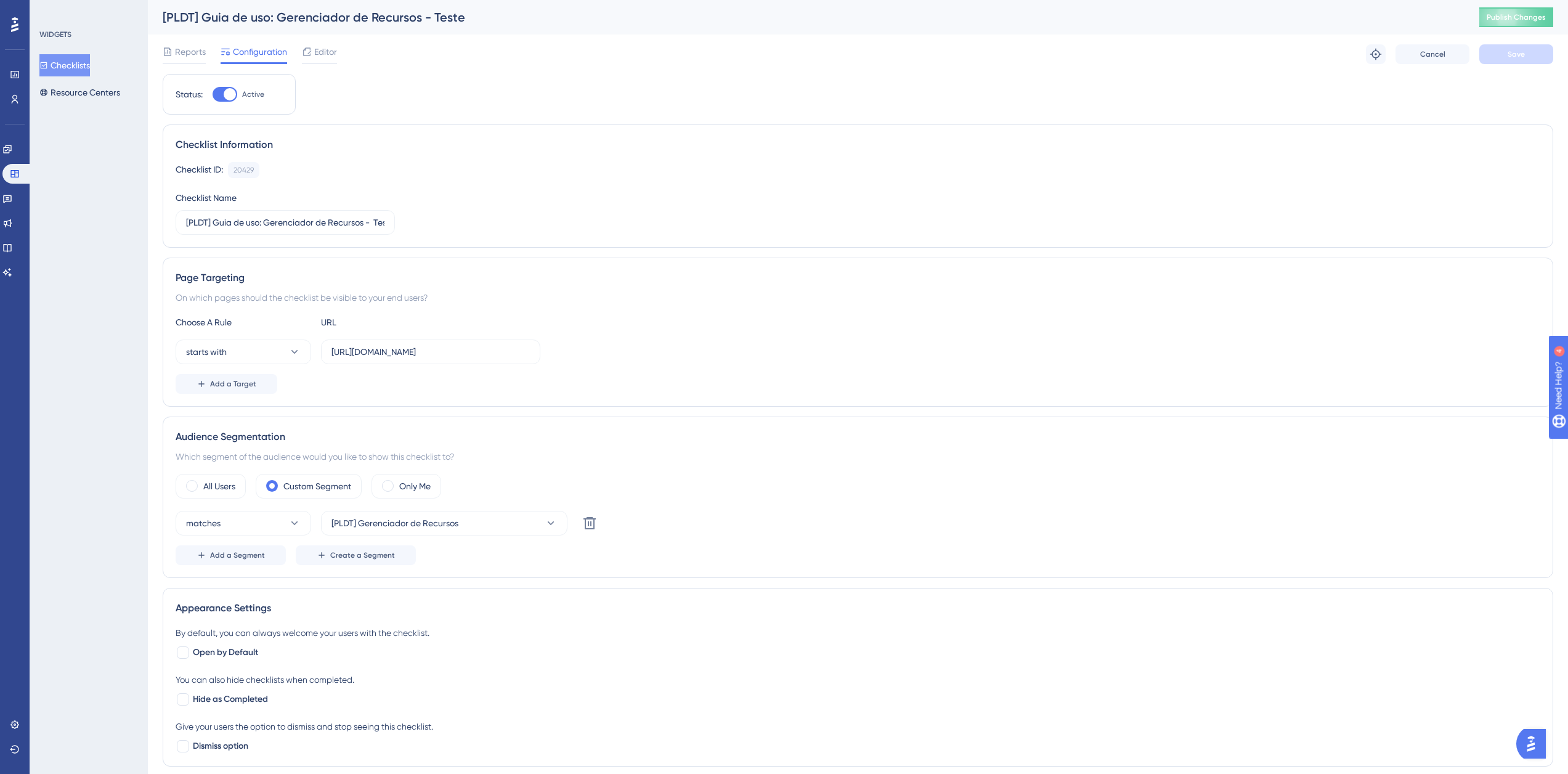
click at [320, 45] on span "Editor" at bounding box center [326, 52] width 23 height 15
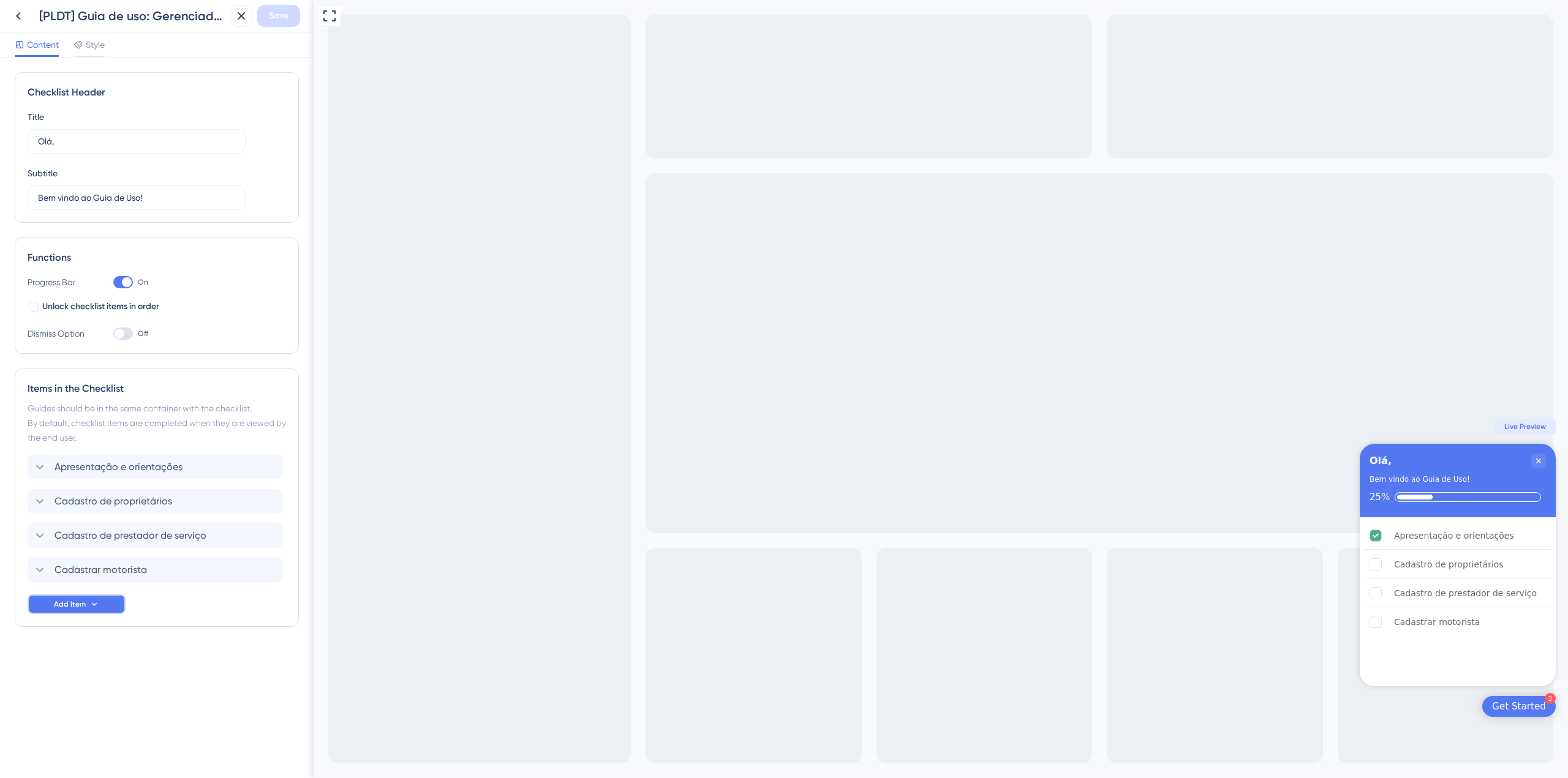
click at [73, 603] on span "Add Item" at bounding box center [70, 604] width 32 height 10
click at [81, 635] on div "Guide Guide" at bounding box center [77, 639] width 63 height 24
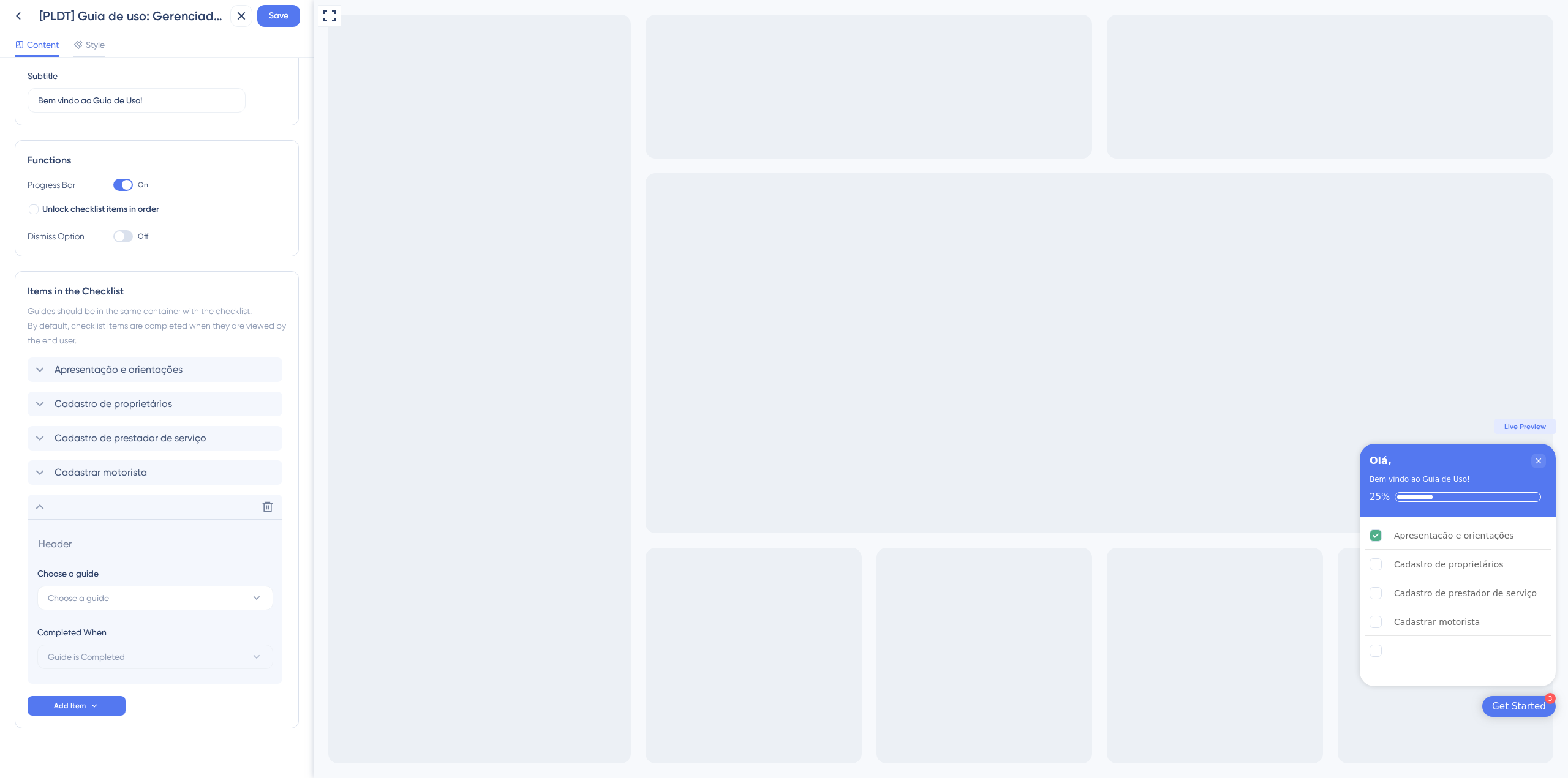
scroll to position [111, 0]
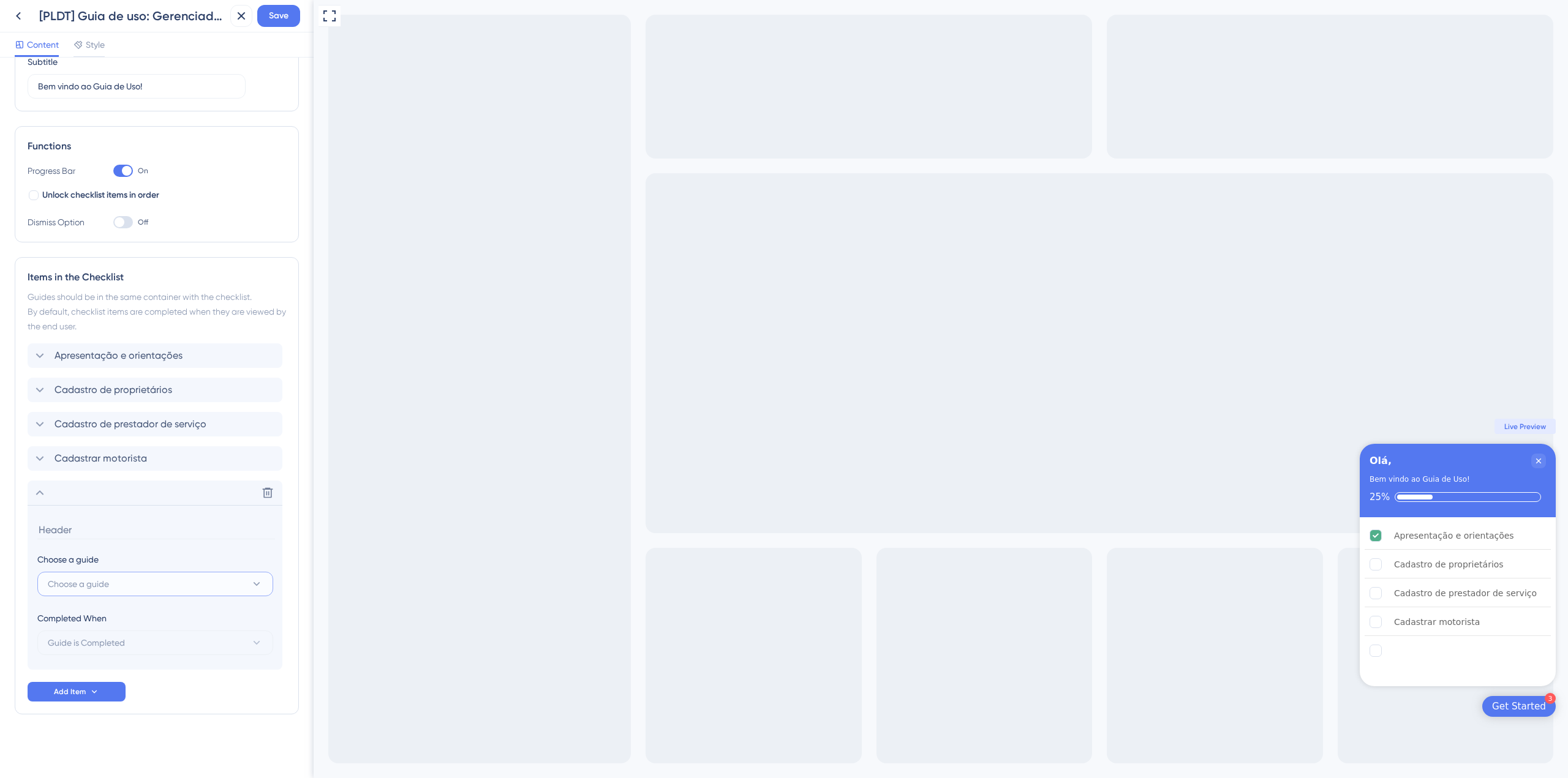
click at [145, 588] on button "Choose a guide" at bounding box center [155, 584] width 236 height 24
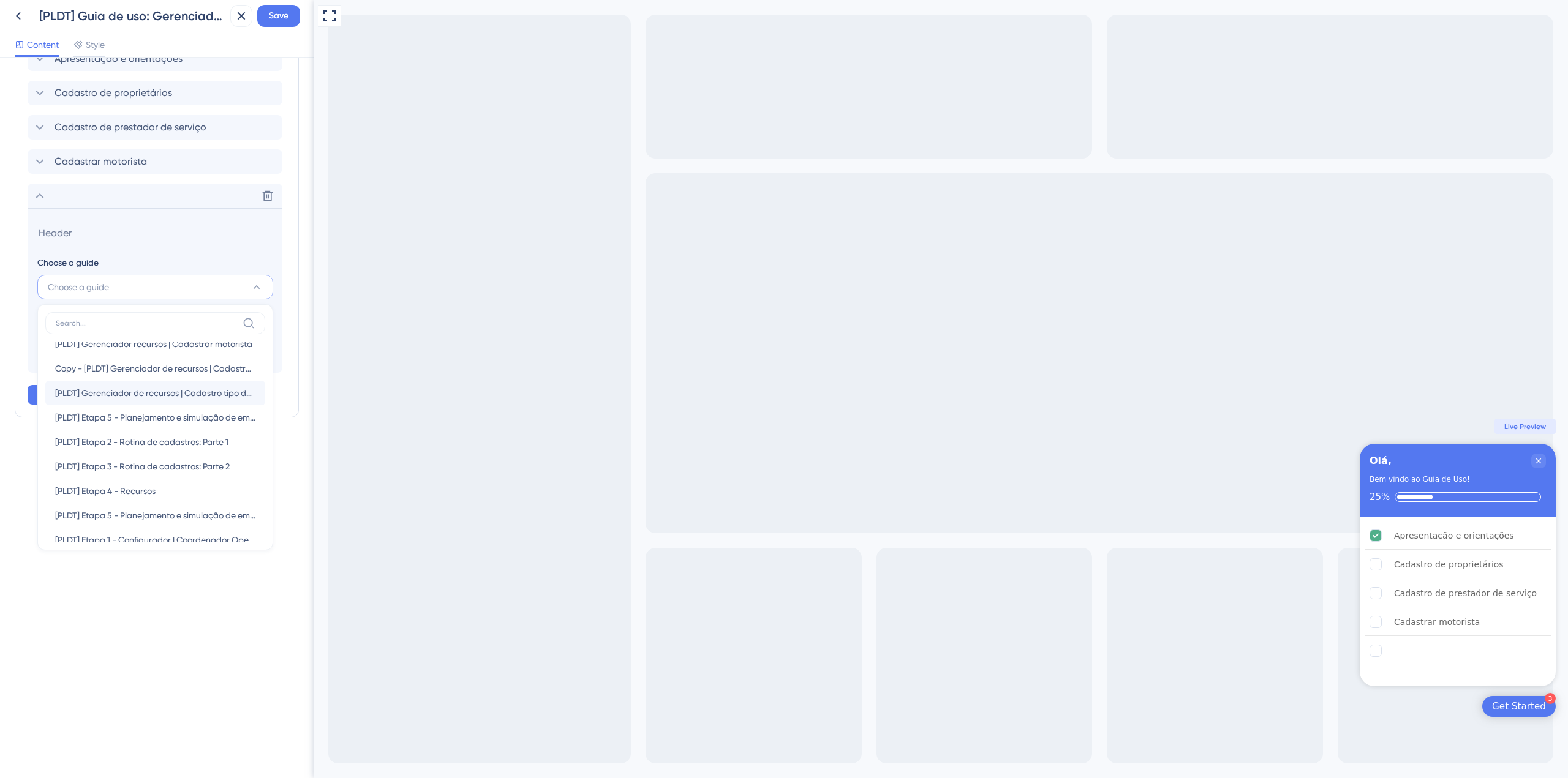
scroll to position [184, 0]
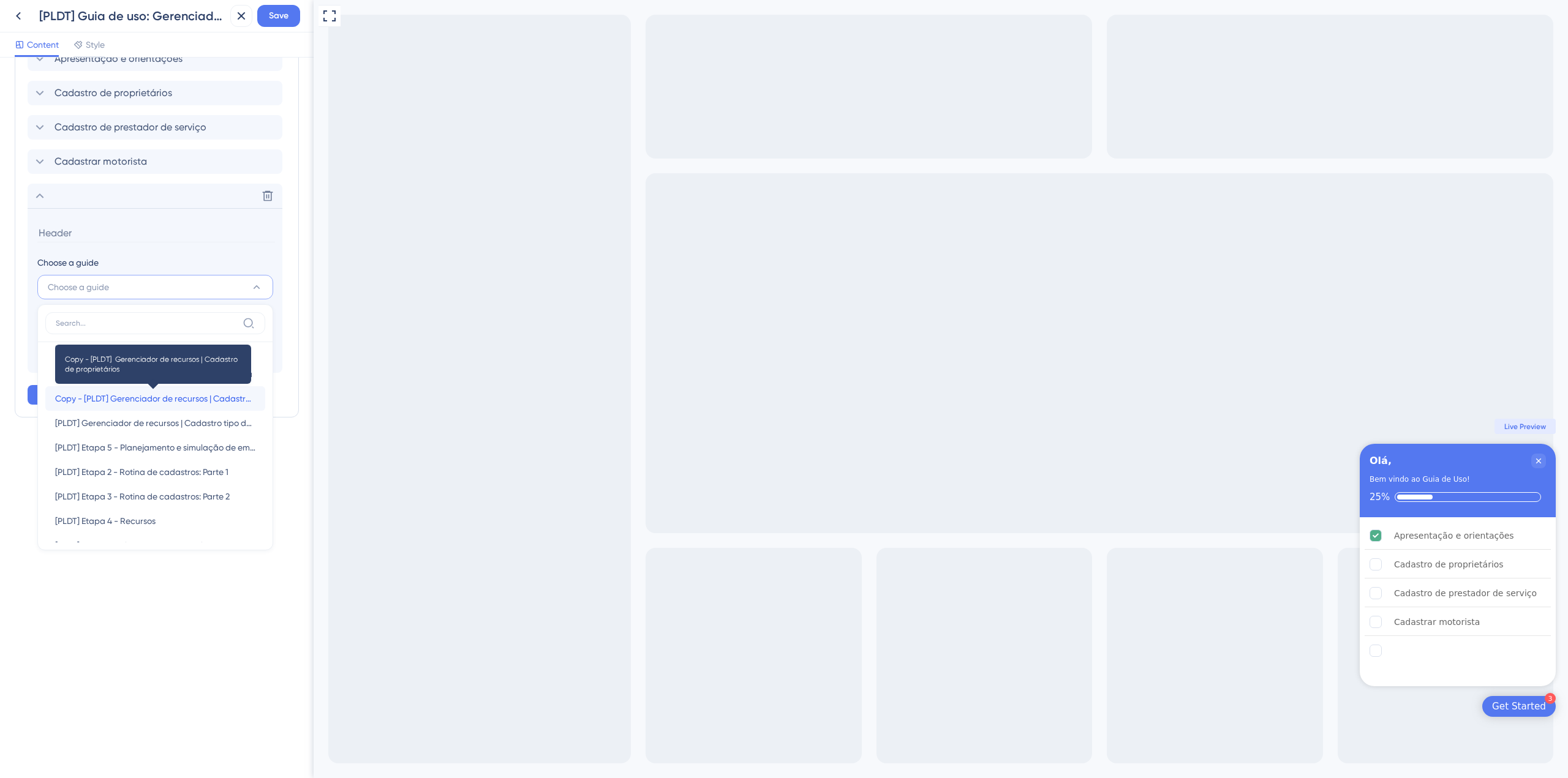
click at [190, 403] on span "Copy - [PLDT] Gerenciador de recursos | Cadastro de proprietários" at bounding box center [155, 399] width 201 height 14
type input "Copy - [PLDT] Gerenciador de recursos | Cadastro de proprietários"
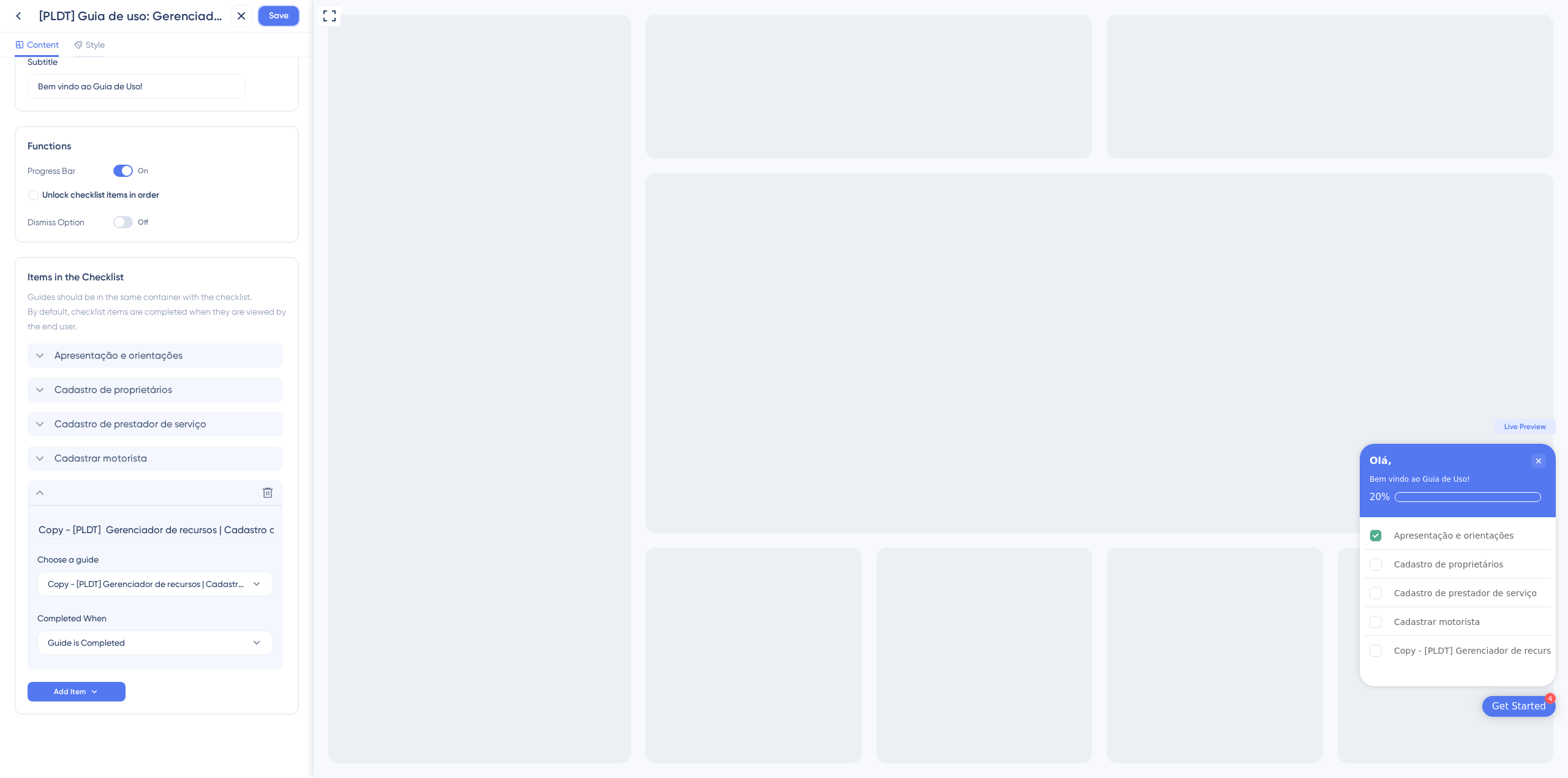
click at [280, 11] on span "Save" at bounding box center [279, 16] width 19 height 14
click at [81, 356] on span "Apresentação e orientações" at bounding box center [118, 355] width 128 height 14
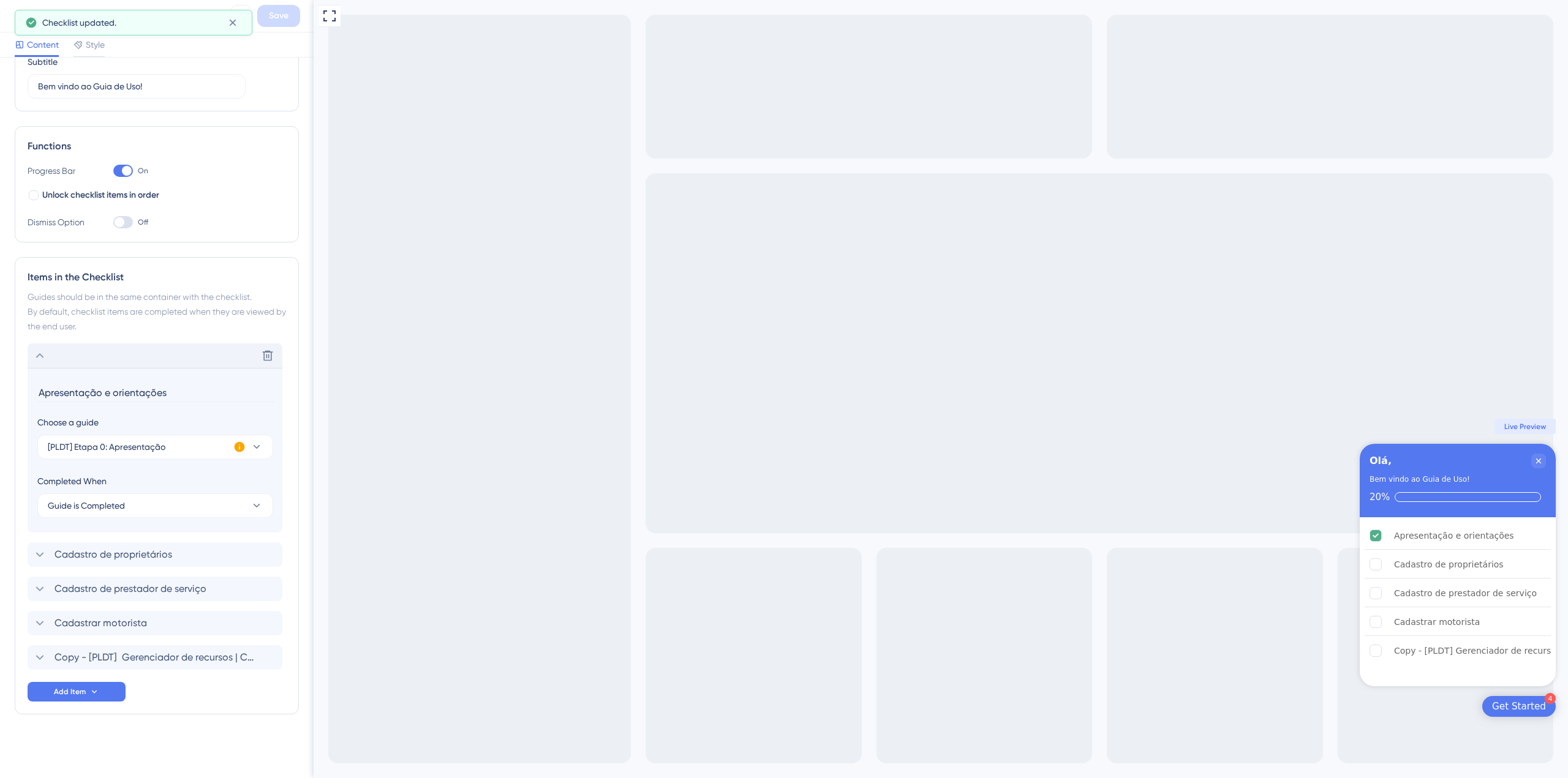
click at [83, 354] on div "Delete" at bounding box center [155, 355] width 255 height 24
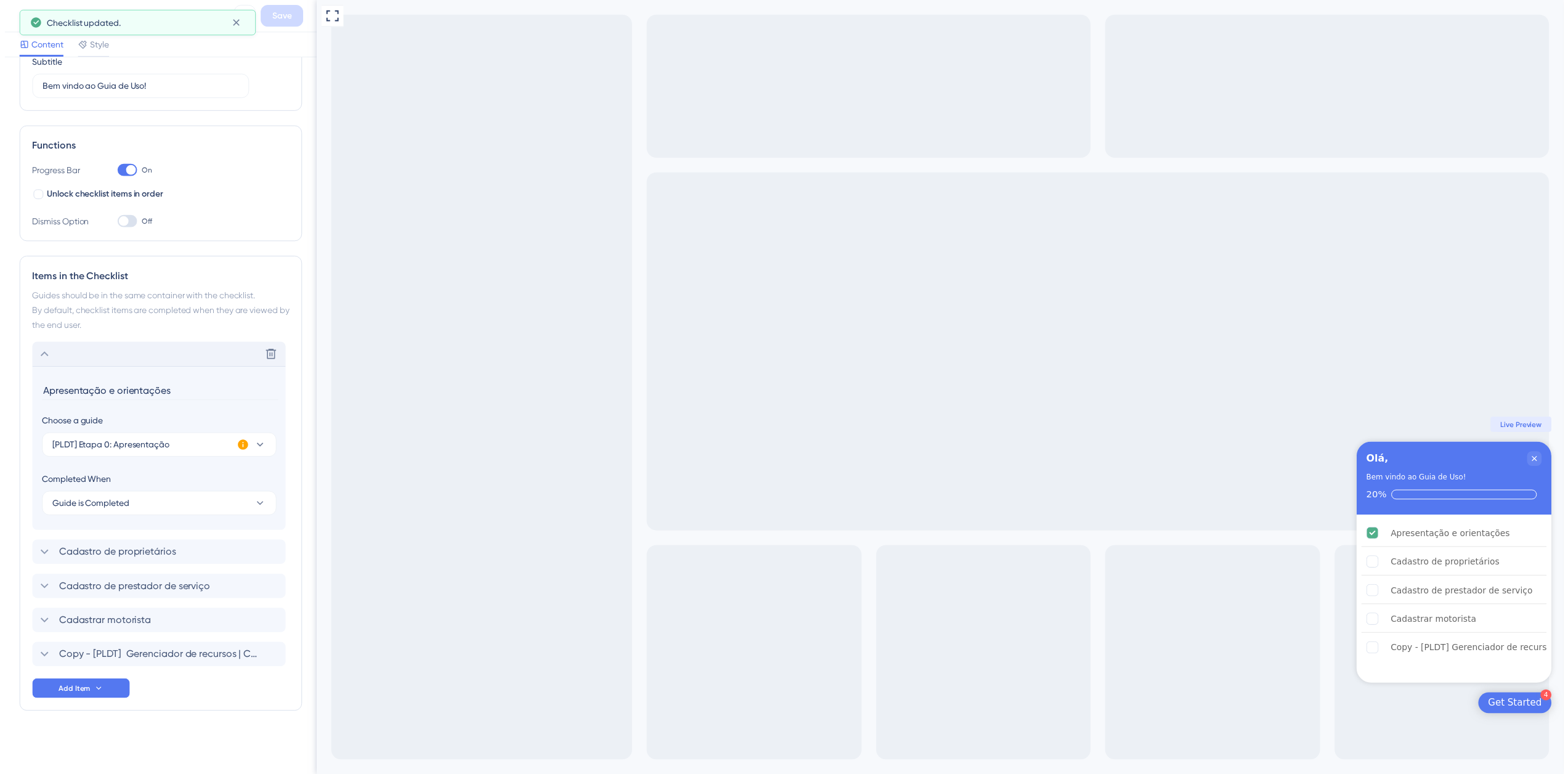
scroll to position [0, 0]
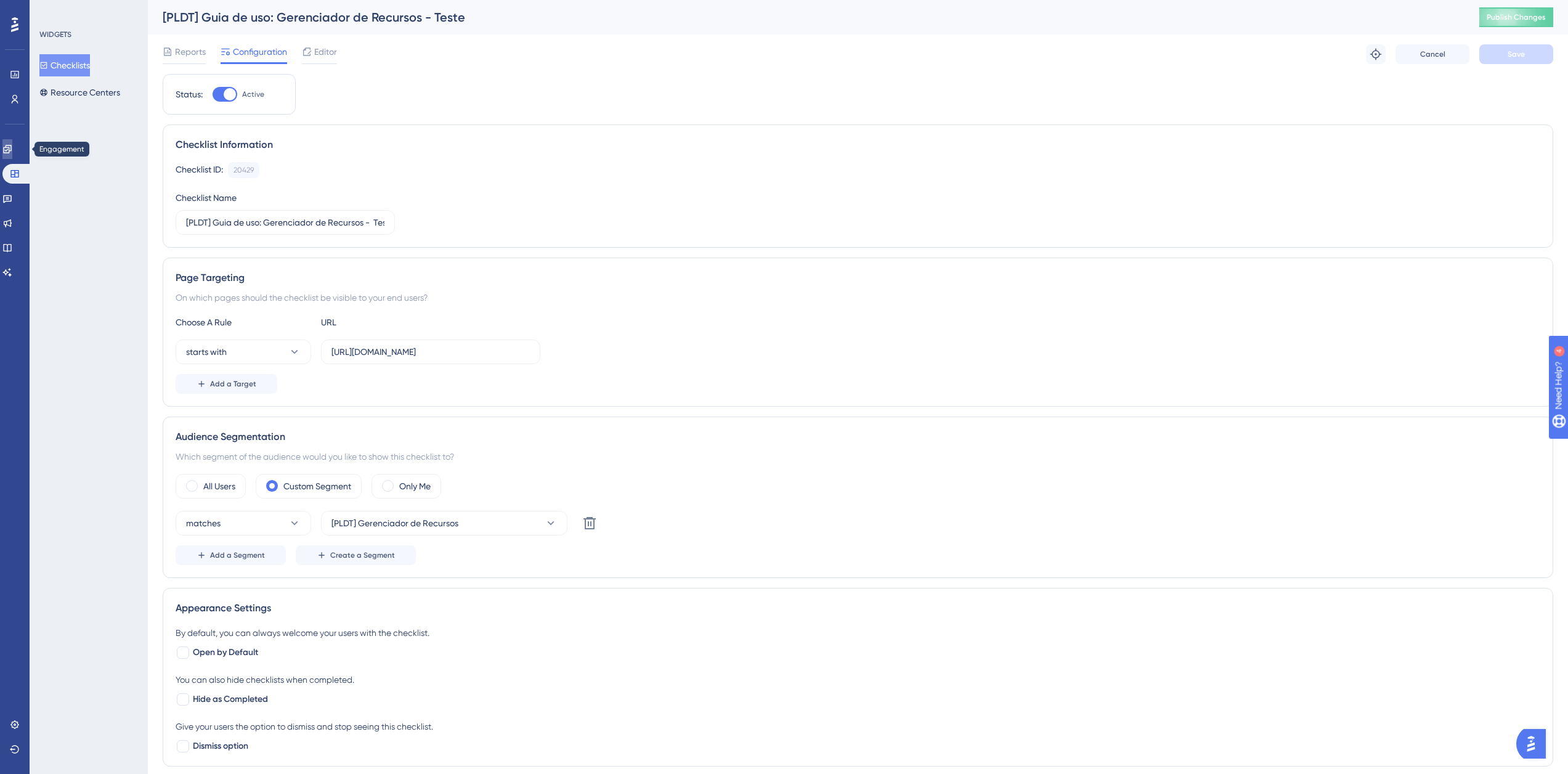
click at [12, 147] on icon at bounding box center [7, 149] width 10 height 10
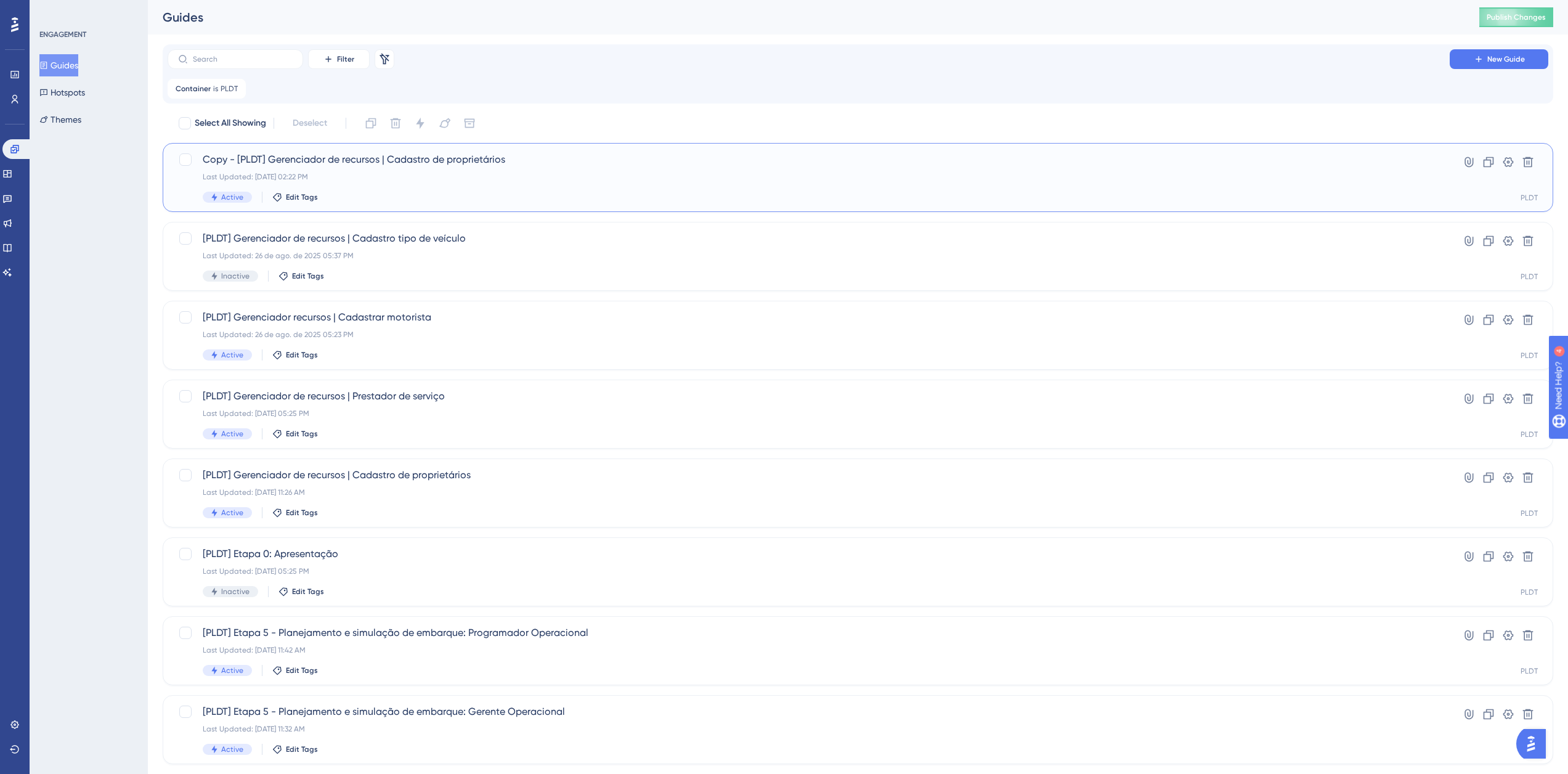
click at [217, 154] on span "Copy - [PLDT] Gerenciador de recursos | Cadastro de proprietários" at bounding box center [808, 160] width 1212 height 15
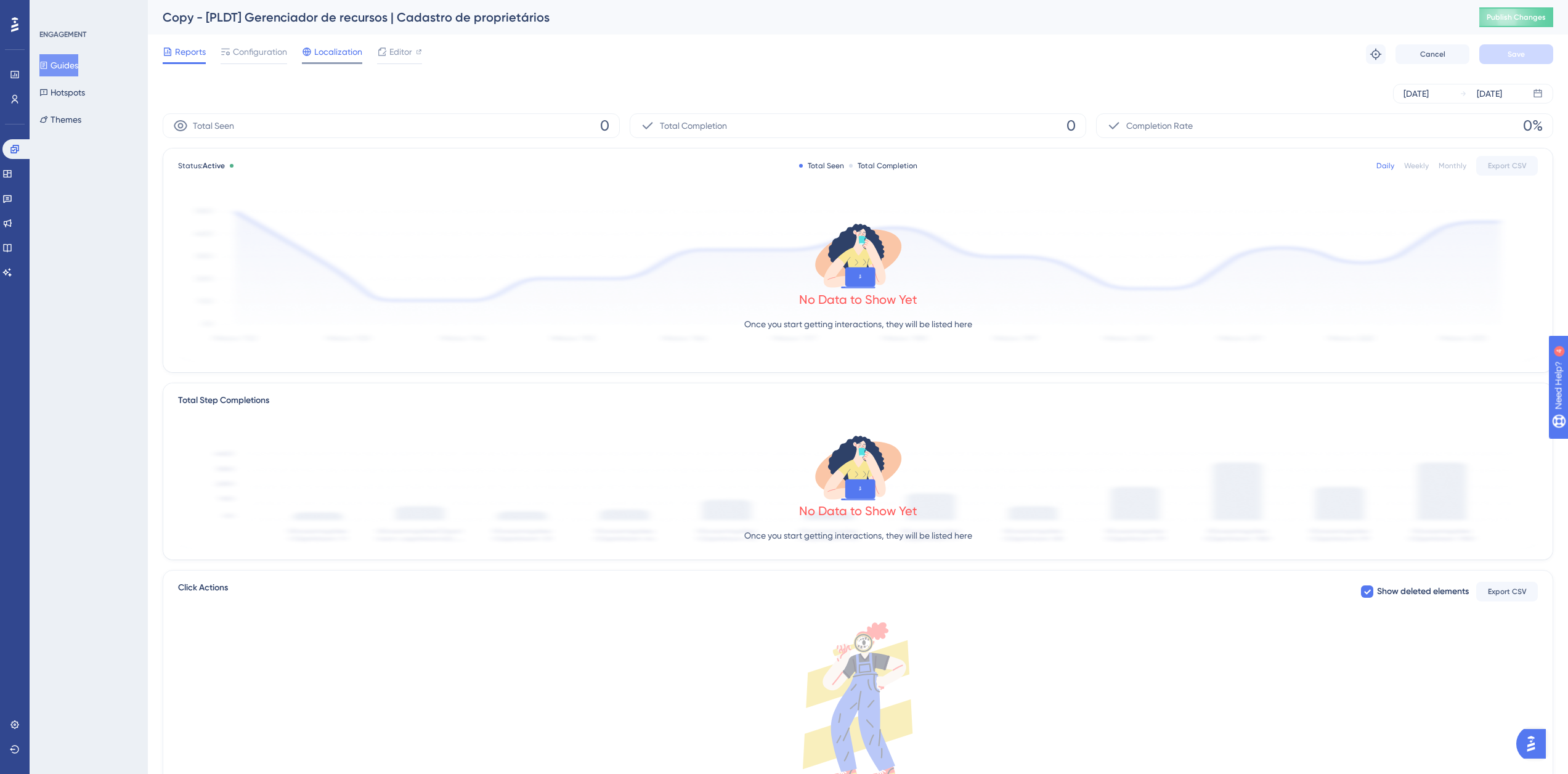
click at [344, 50] on span "Localization" at bounding box center [338, 52] width 48 height 15
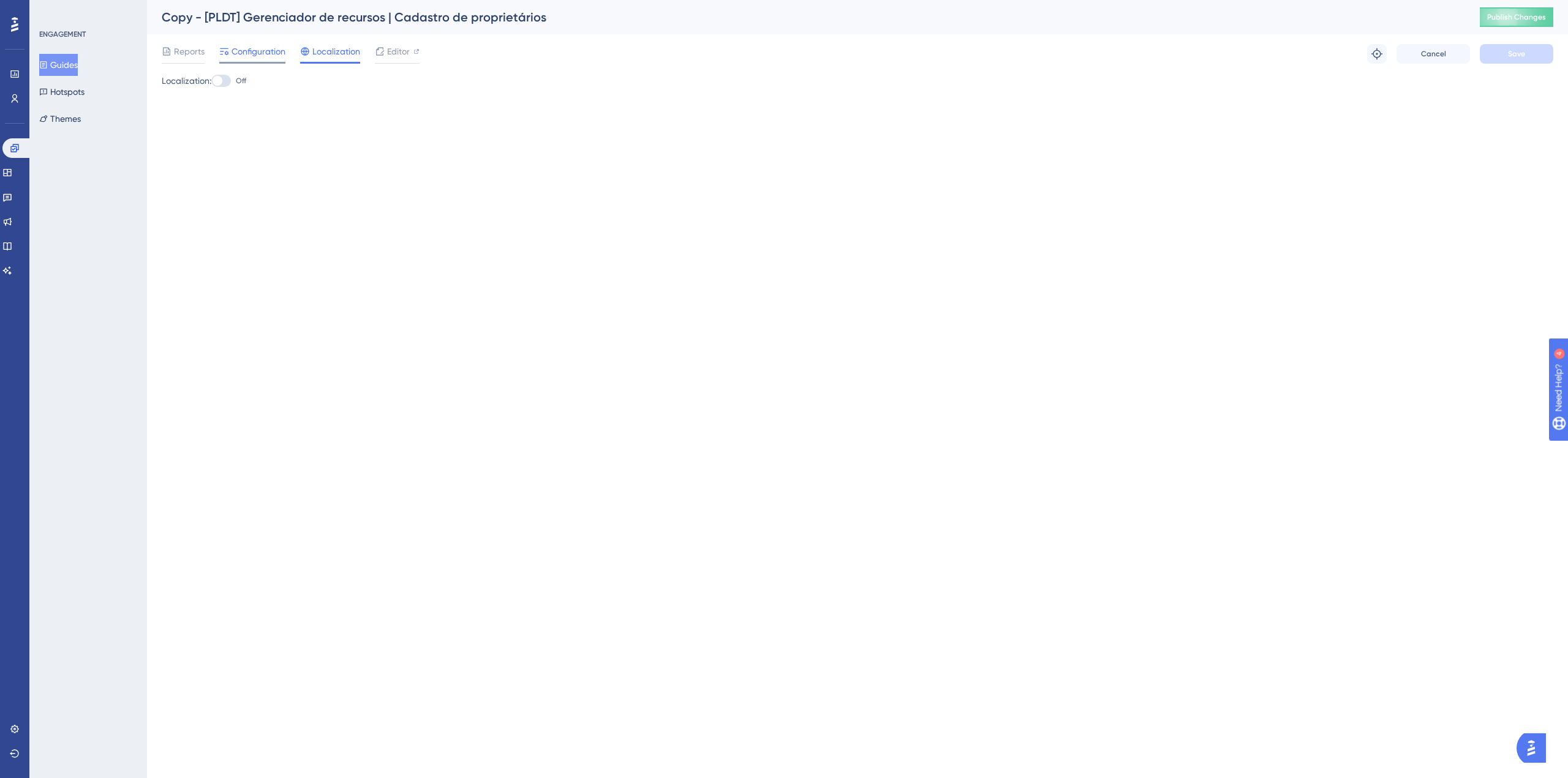
click at [266, 52] on span "Configuration" at bounding box center [258, 52] width 54 height 14
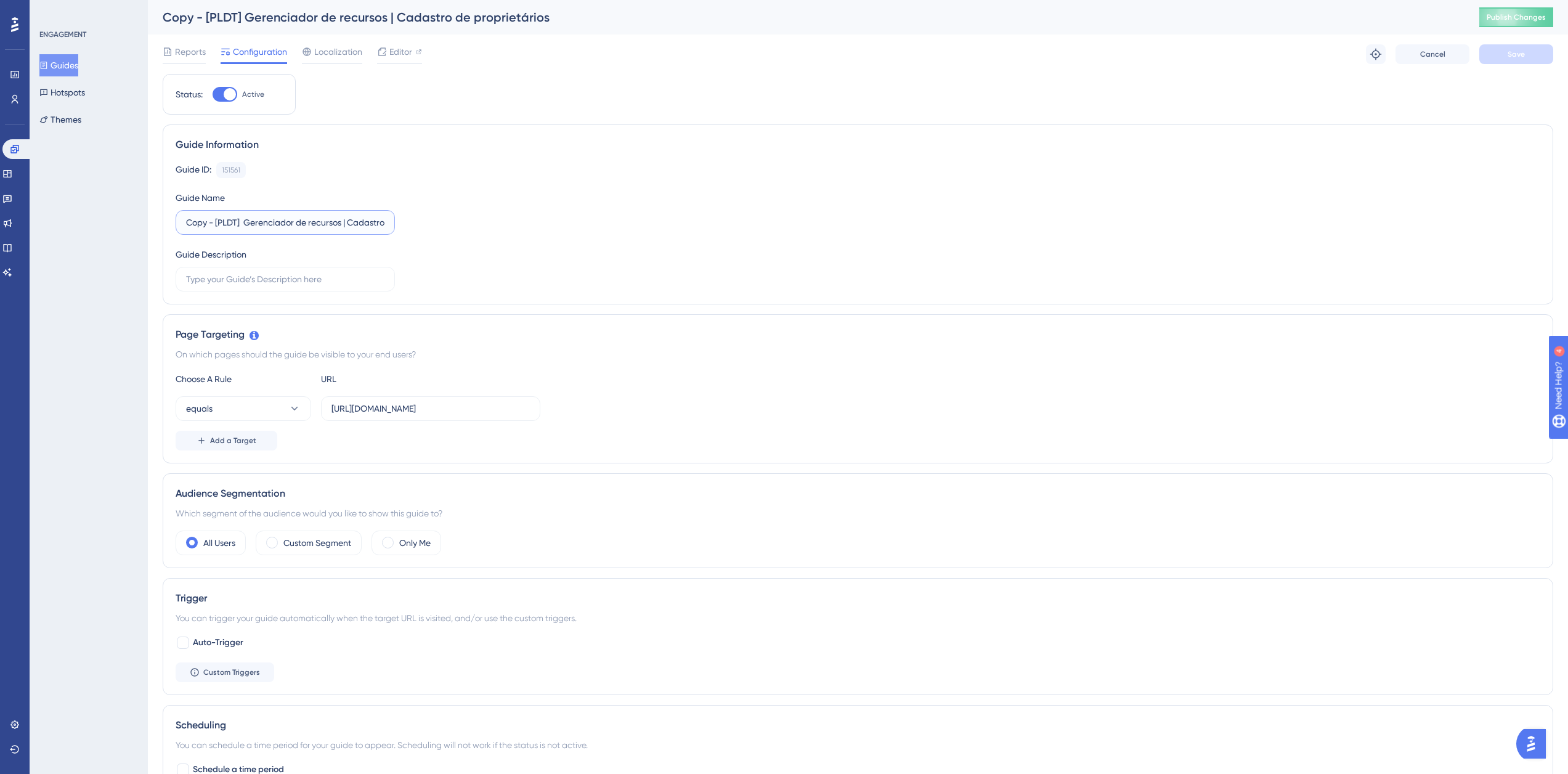
drag, startPoint x: 216, startPoint y: 222, endPoint x: 135, endPoint y: 222, distance: 81.0
click at [148, 222] on div "Performance Users Engagement Widgets Feedback Product Updates Knowledge Base AI…" at bounding box center [858, 547] width 1420 height 1095
type input "Teste [PLDT] Gerenciador de recursos | Cadastro de proprietários"
click at [1503, 64] on div "Reports Configuration Localization Editor Troubleshoot Cancel Save" at bounding box center [859, 54] width 1391 height 40
click at [1507, 55] on button "Save" at bounding box center [1516, 54] width 74 height 19
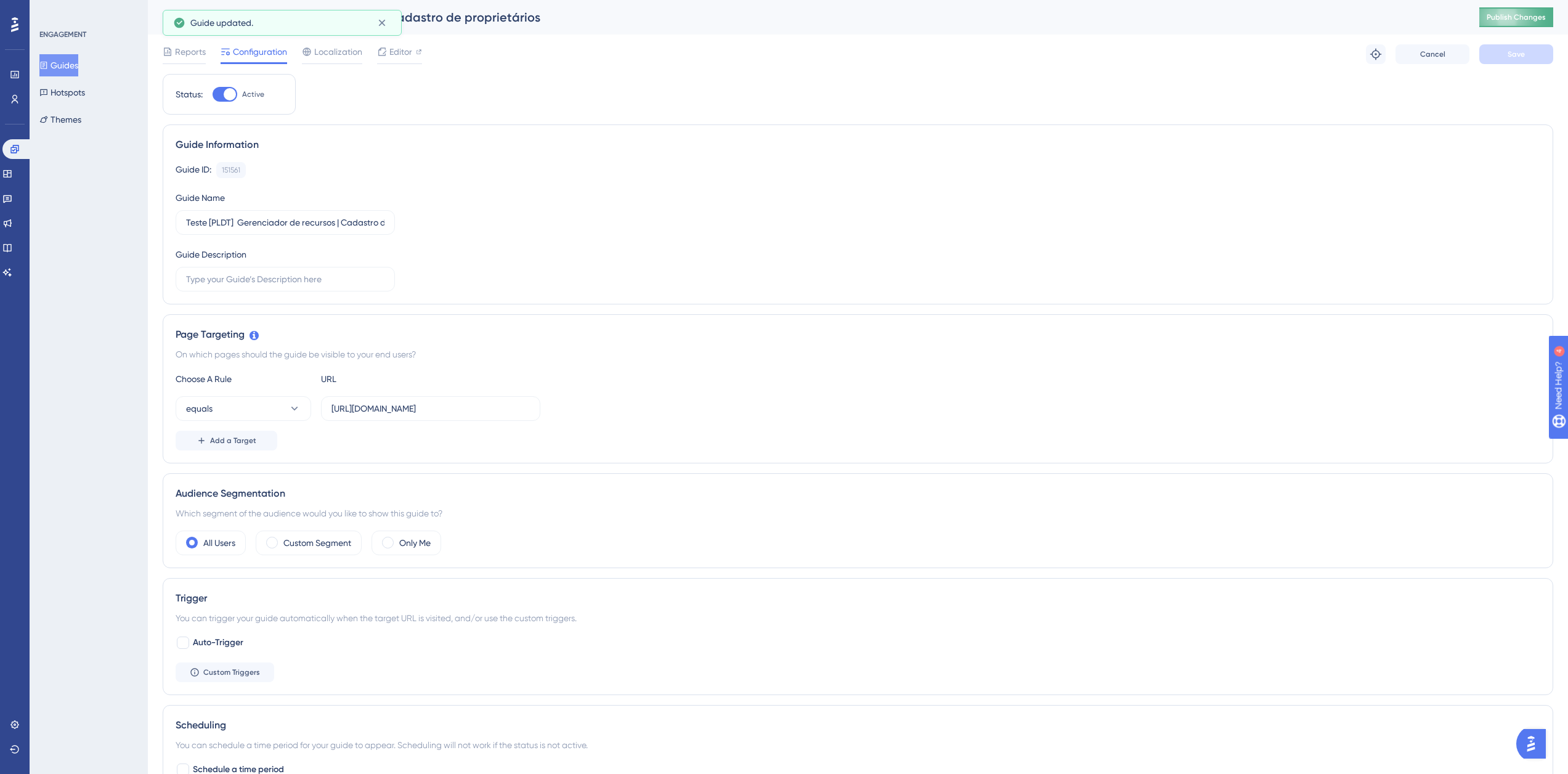
click at [1517, 15] on span "Publish Changes" at bounding box center [1516, 17] width 59 height 10
click at [13, 153] on icon at bounding box center [15, 149] width 10 height 10
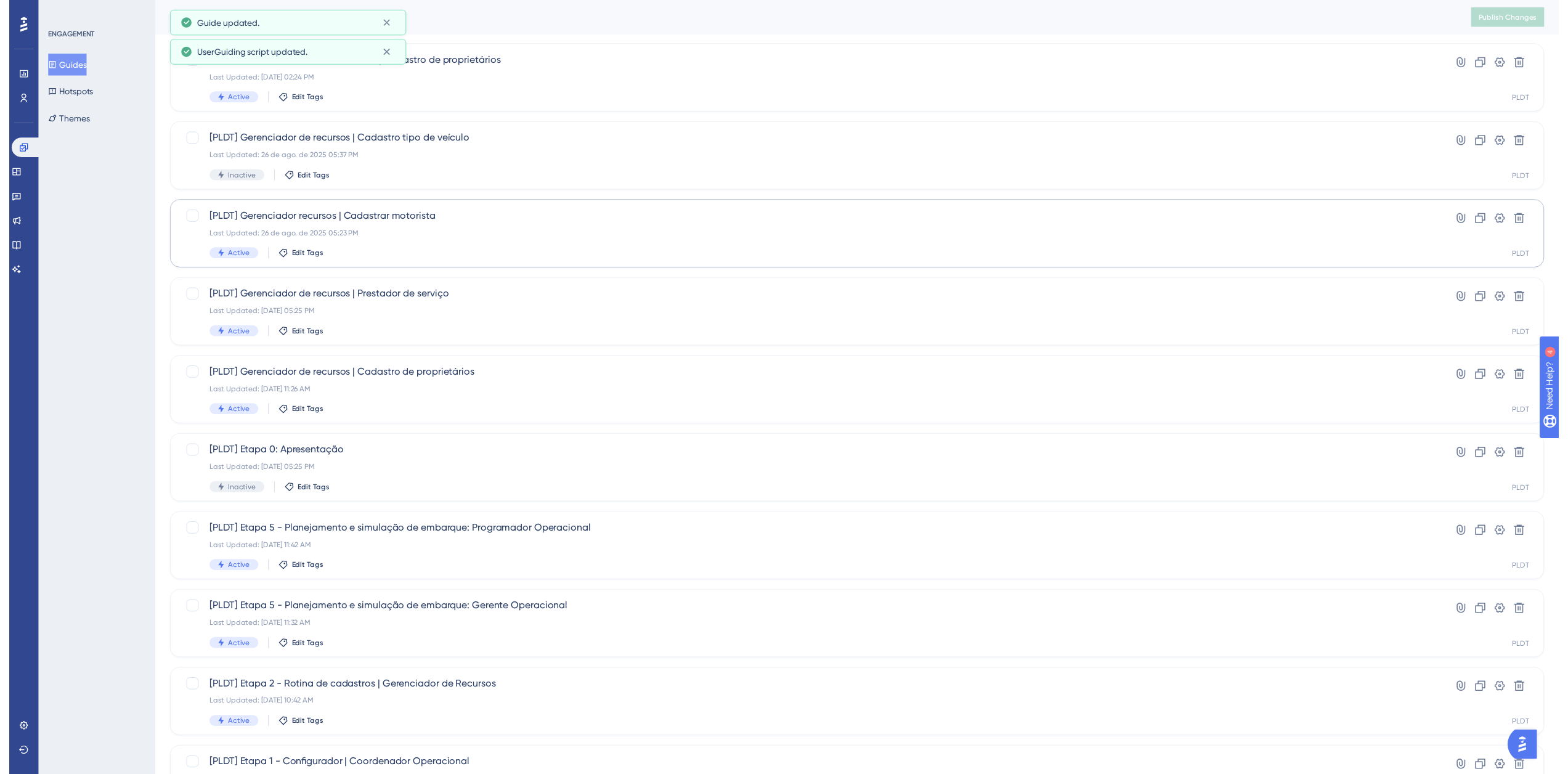
scroll to position [18, 0]
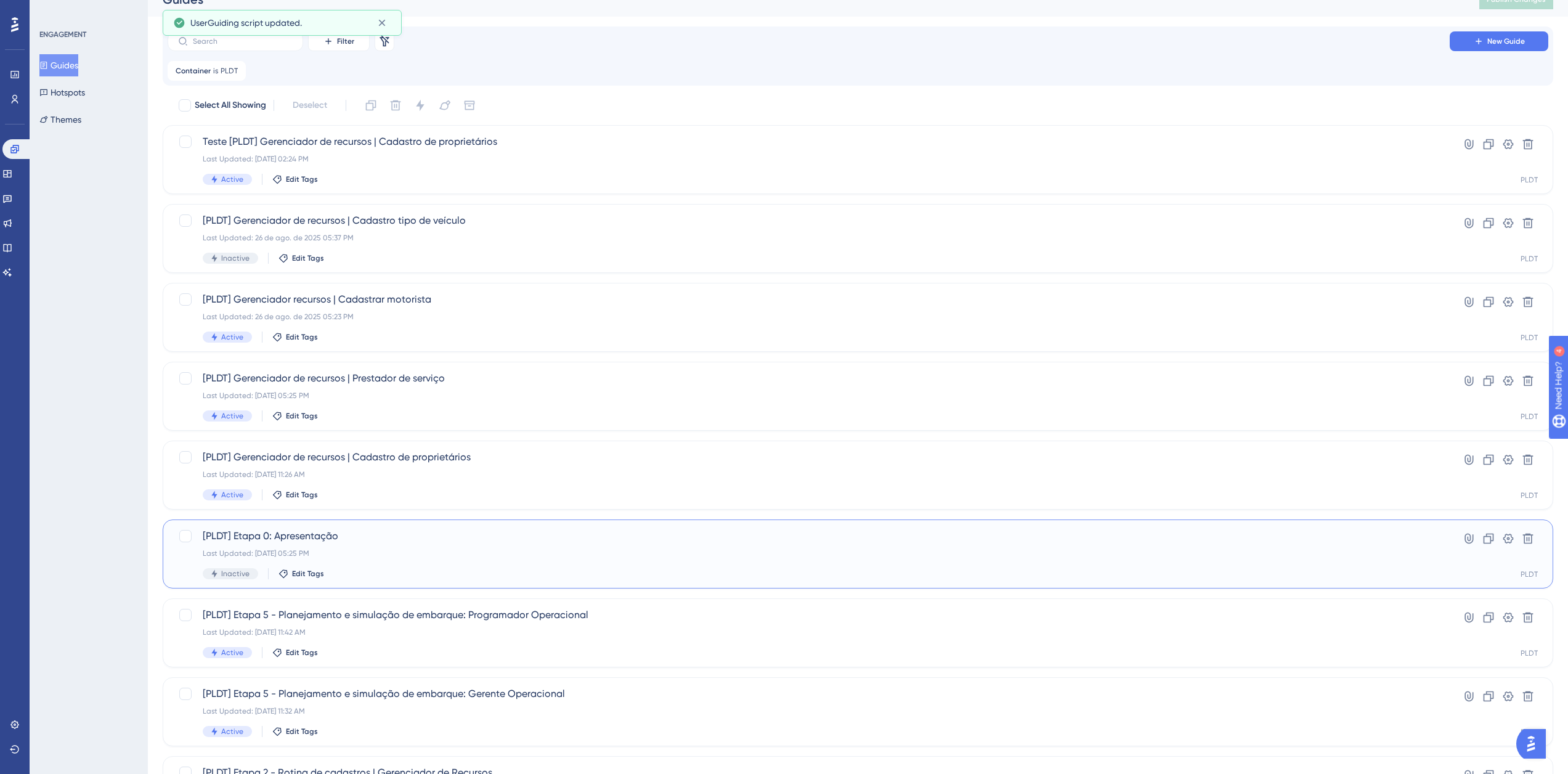
click at [378, 549] on div "Last Updated: [DATE] 05:25 PM" at bounding box center [808, 553] width 1212 height 10
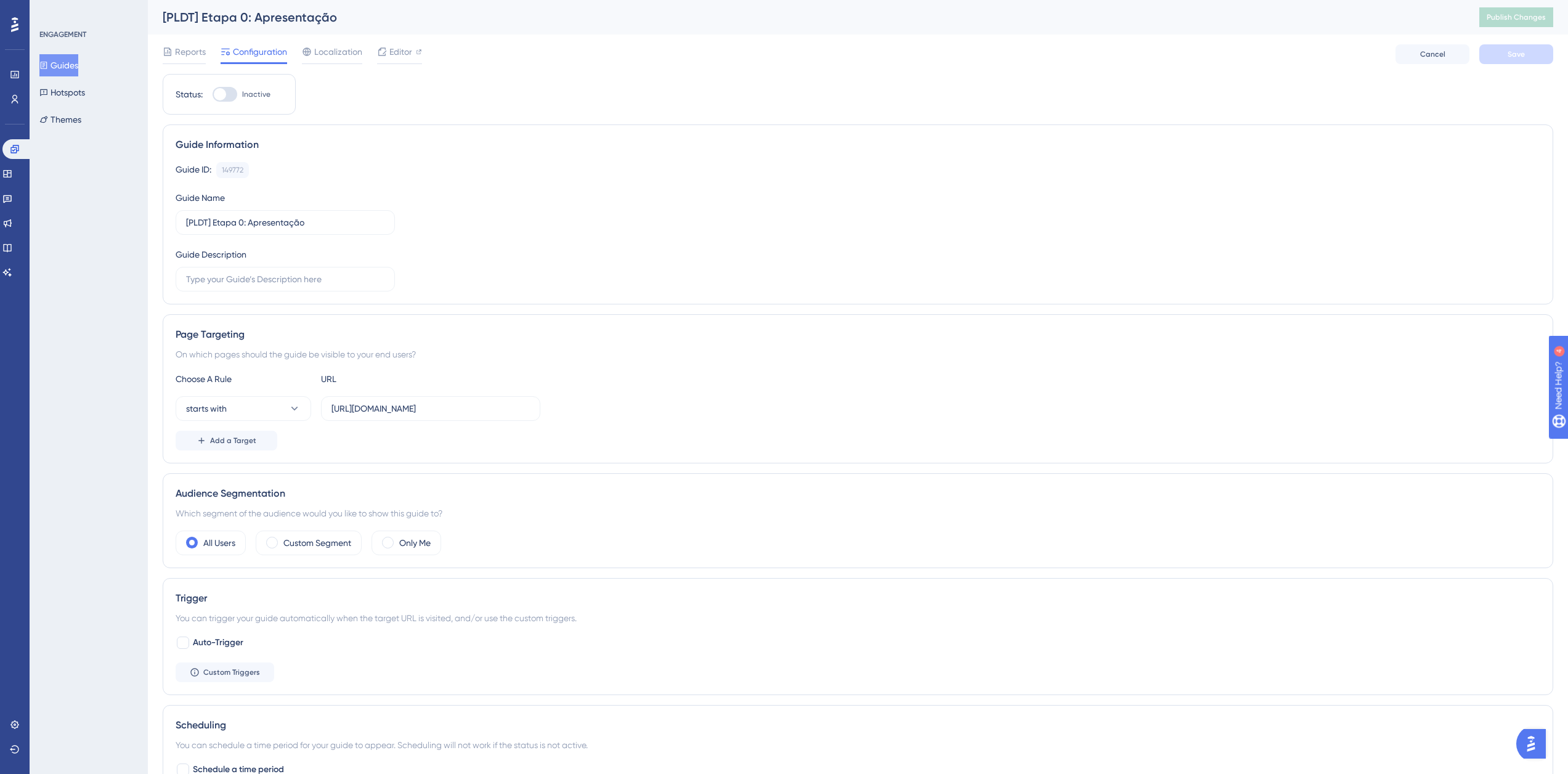
click at [251, 89] on span "Inactive" at bounding box center [256, 94] width 28 height 10
click at [212, 94] on input "Inactive" at bounding box center [212, 94] width 1 height 1
checkbox input "true"
click at [1522, 53] on span "Save" at bounding box center [1516, 54] width 17 height 10
click at [1527, 23] on button "Publish Changes" at bounding box center [1516, 17] width 74 height 19
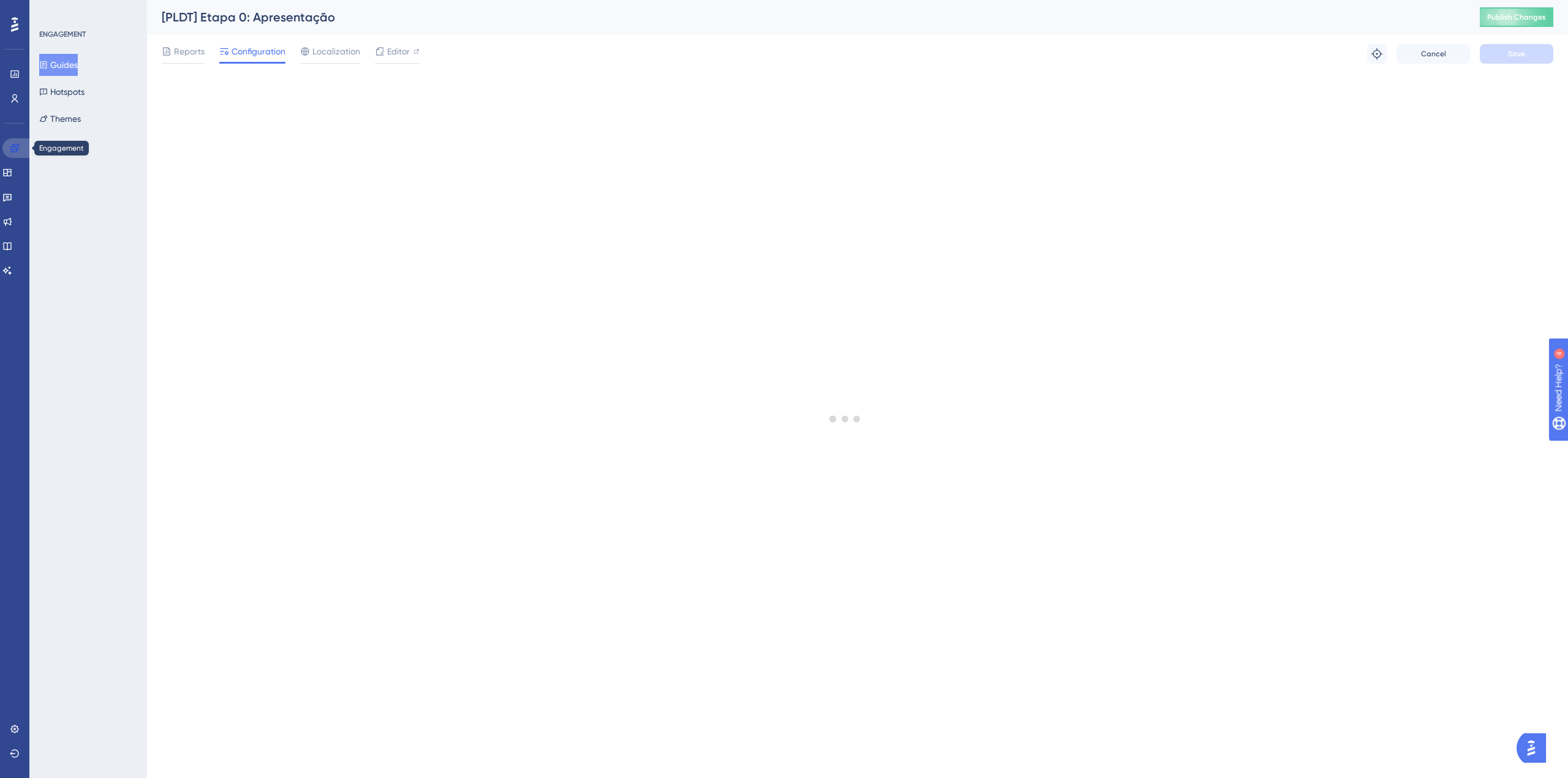
click at [15, 147] on icon at bounding box center [15, 148] width 8 height 8
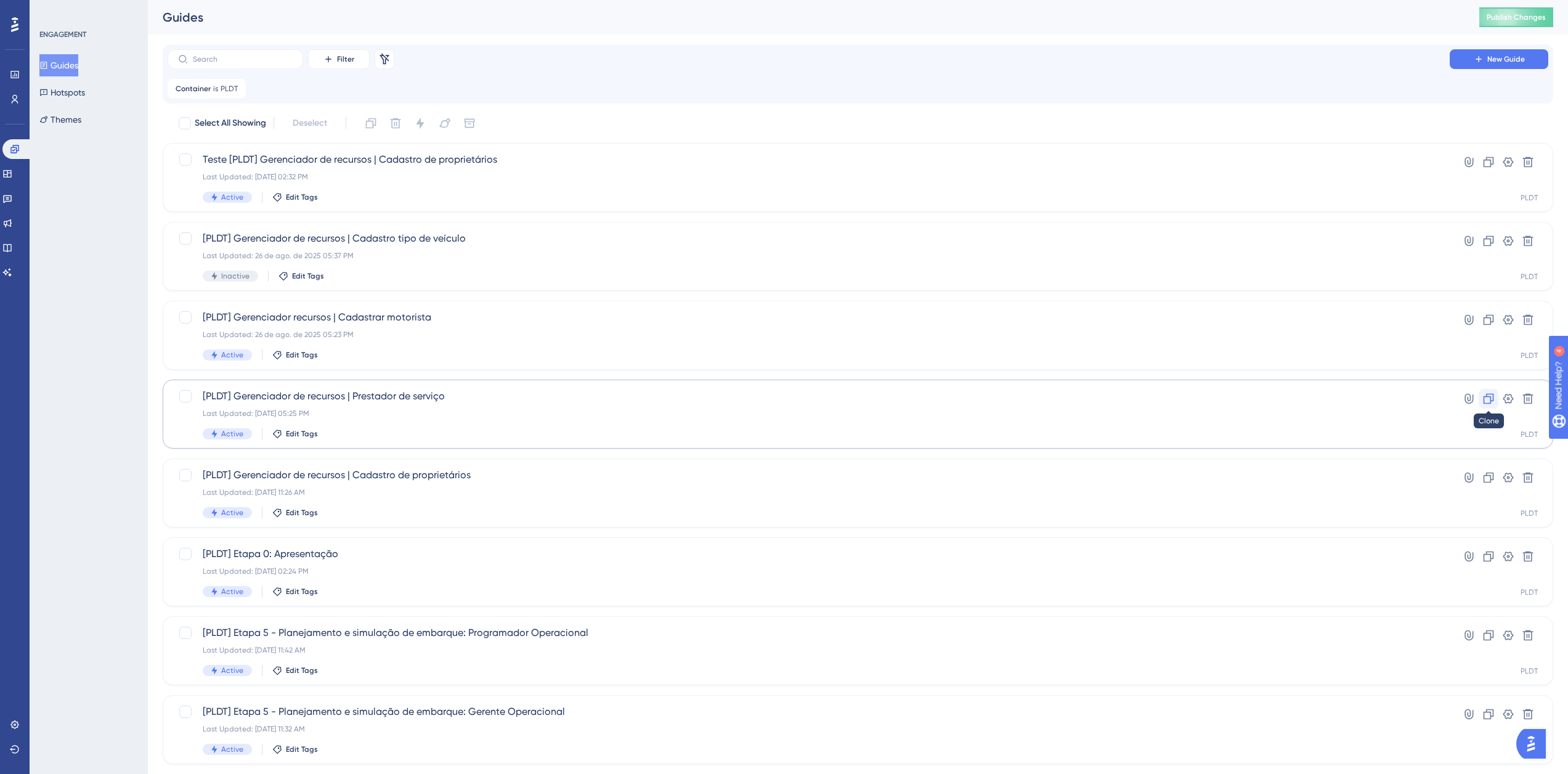
click at [1484, 402] on icon at bounding box center [1489, 399] width 11 height 11
click at [223, 163] on span "Copy - [PLDT] Gerenciador de recursos | Prestador de serviço" at bounding box center [808, 160] width 1212 height 15
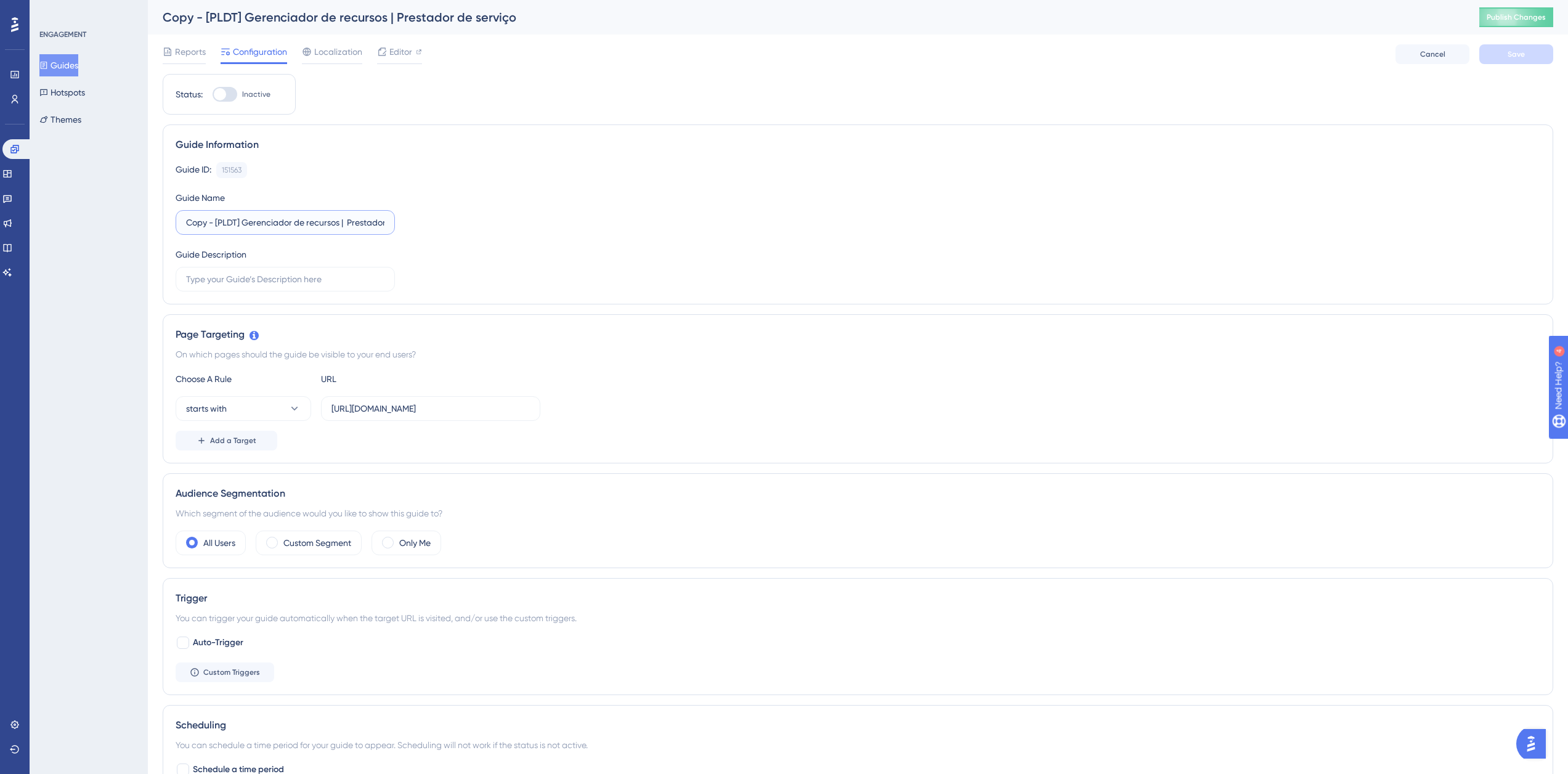
drag, startPoint x: 212, startPoint y: 226, endPoint x: 156, endPoint y: 228, distance: 56.0
click at [156, 228] on div "Performance Users Engagement Widgets Feedback Product Updates Knowledge Base AI…" at bounding box center [858, 547] width 1420 height 1095
type input "Teste [PLDT] Gerenciador de recursos | Prestador de serviço"
click at [1522, 53] on span "Save" at bounding box center [1516, 54] width 17 height 10
click at [1532, 9] on button "Publish Changes" at bounding box center [1516, 17] width 74 height 19
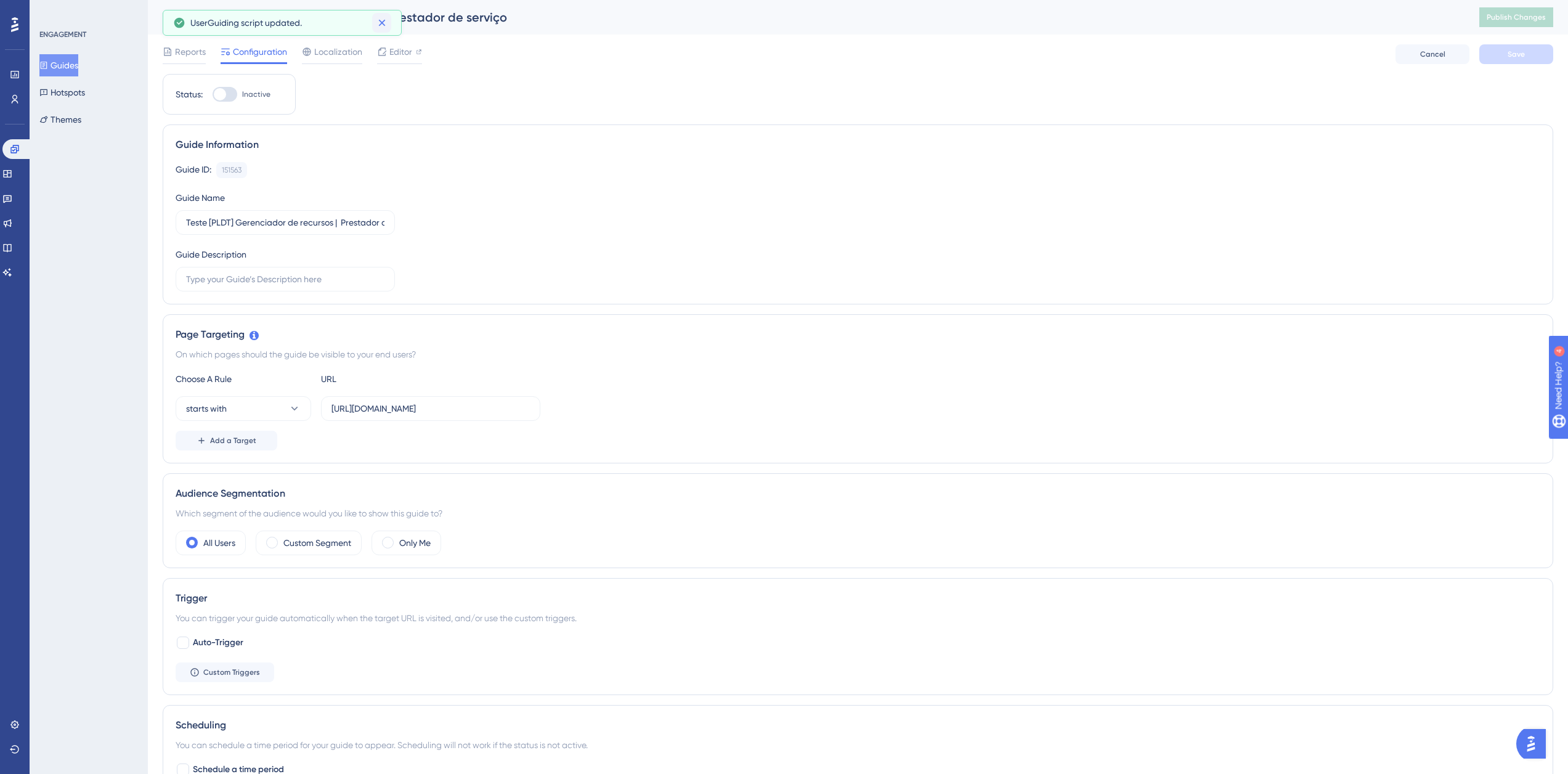
click at [389, 20] on button at bounding box center [382, 23] width 19 height 19
click at [389, 56] on span "Editor" at bounding box center [401, 52] width 23 height 15
